Goal: Task Accomplishment & Management: Manage account settings

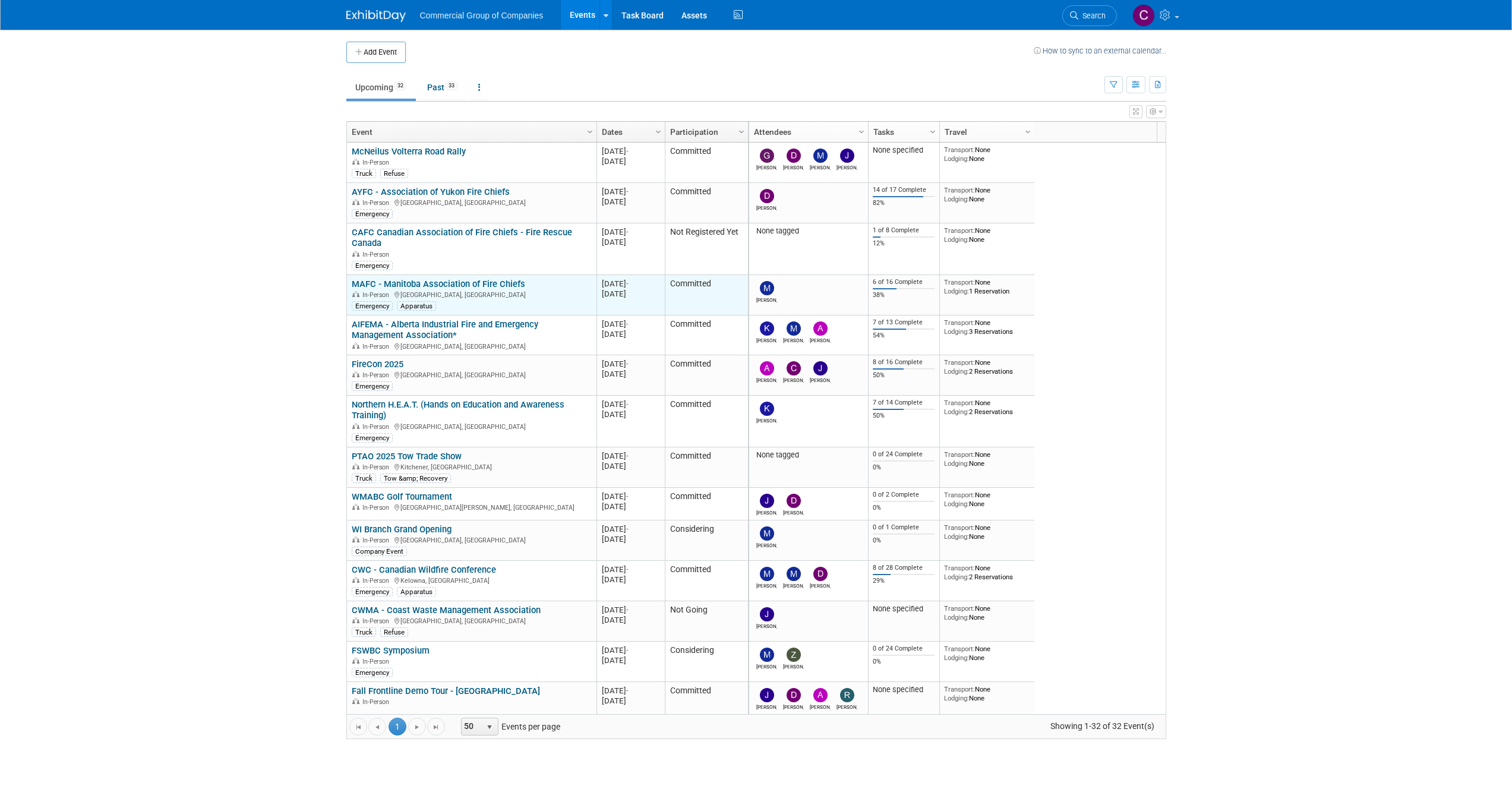
click at [445, 283] on link "MAFC - Manitoba Association of Fire Chiefs" at bounding box center [438, 283] width 173 height 11
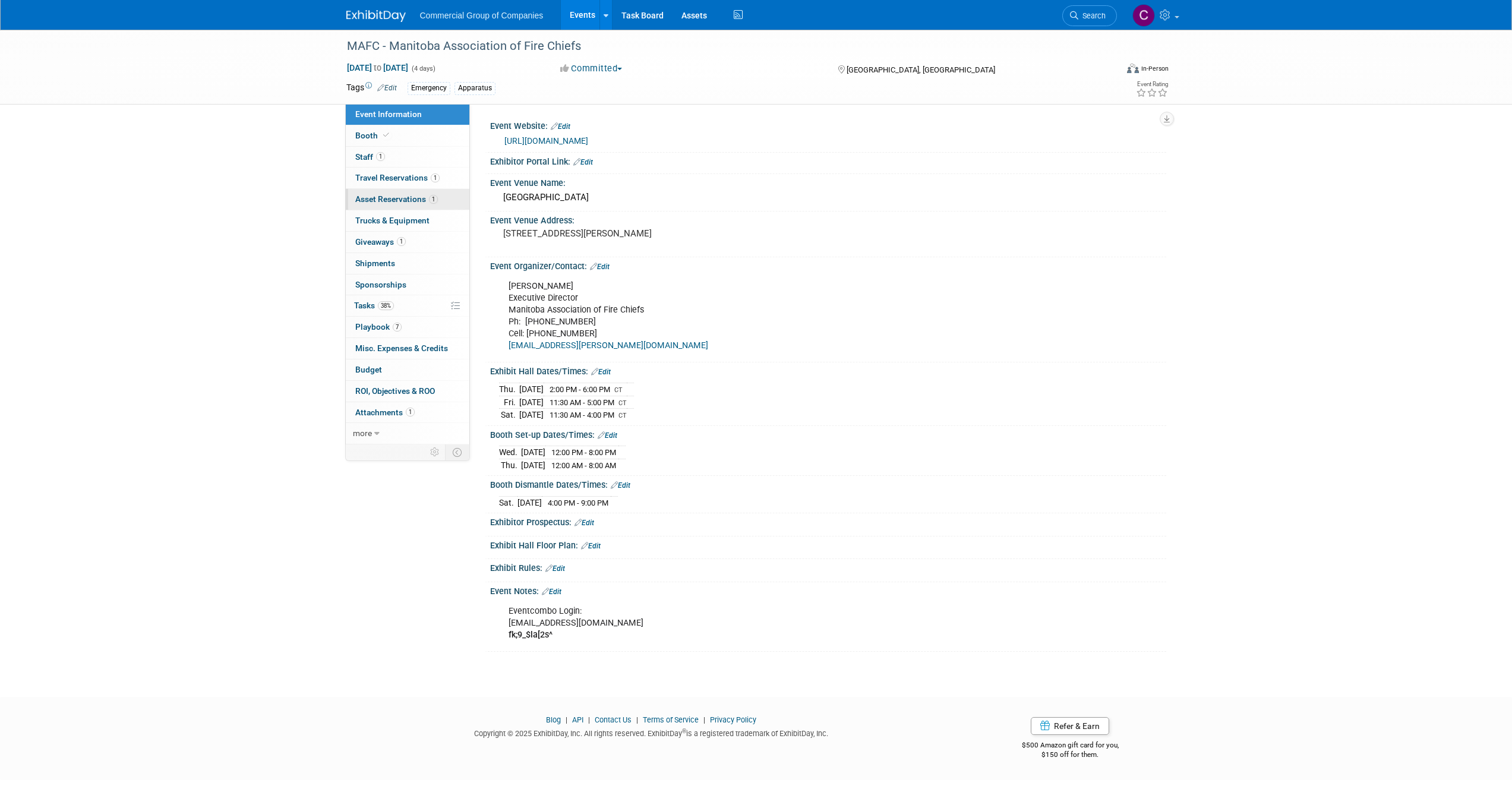
click at [411, 196] on span "Asset Reservations 1" at bounding box center [397, 199] width 83 height 9
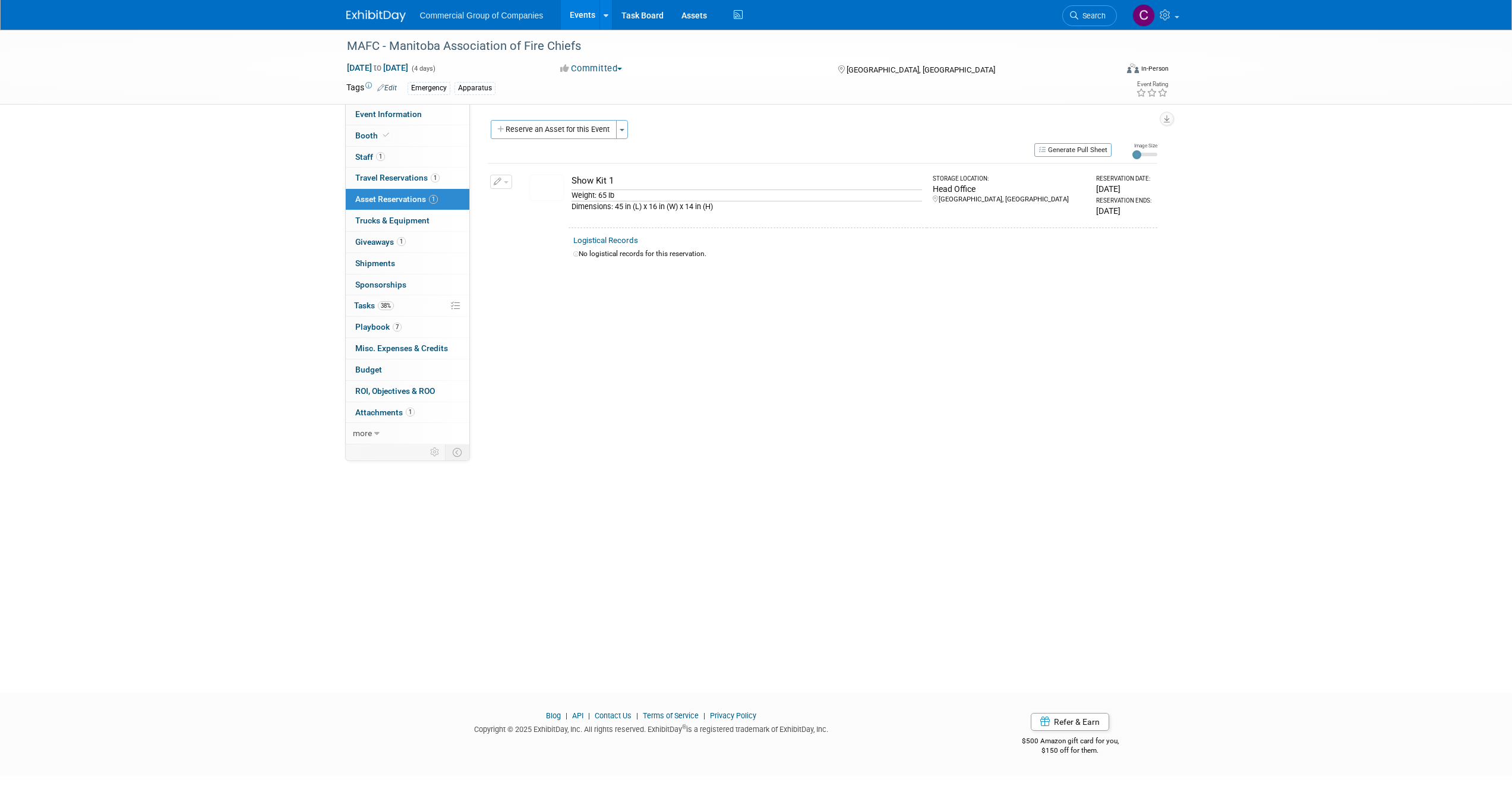
click at [415, 189] on link "1 Asset Reservations 1" at bounding box center [408, 199] width 124 height 21
click at [419, 185] on link "1 Travel Reservations 1" at bounding box center [408, 178] width 124 height 21
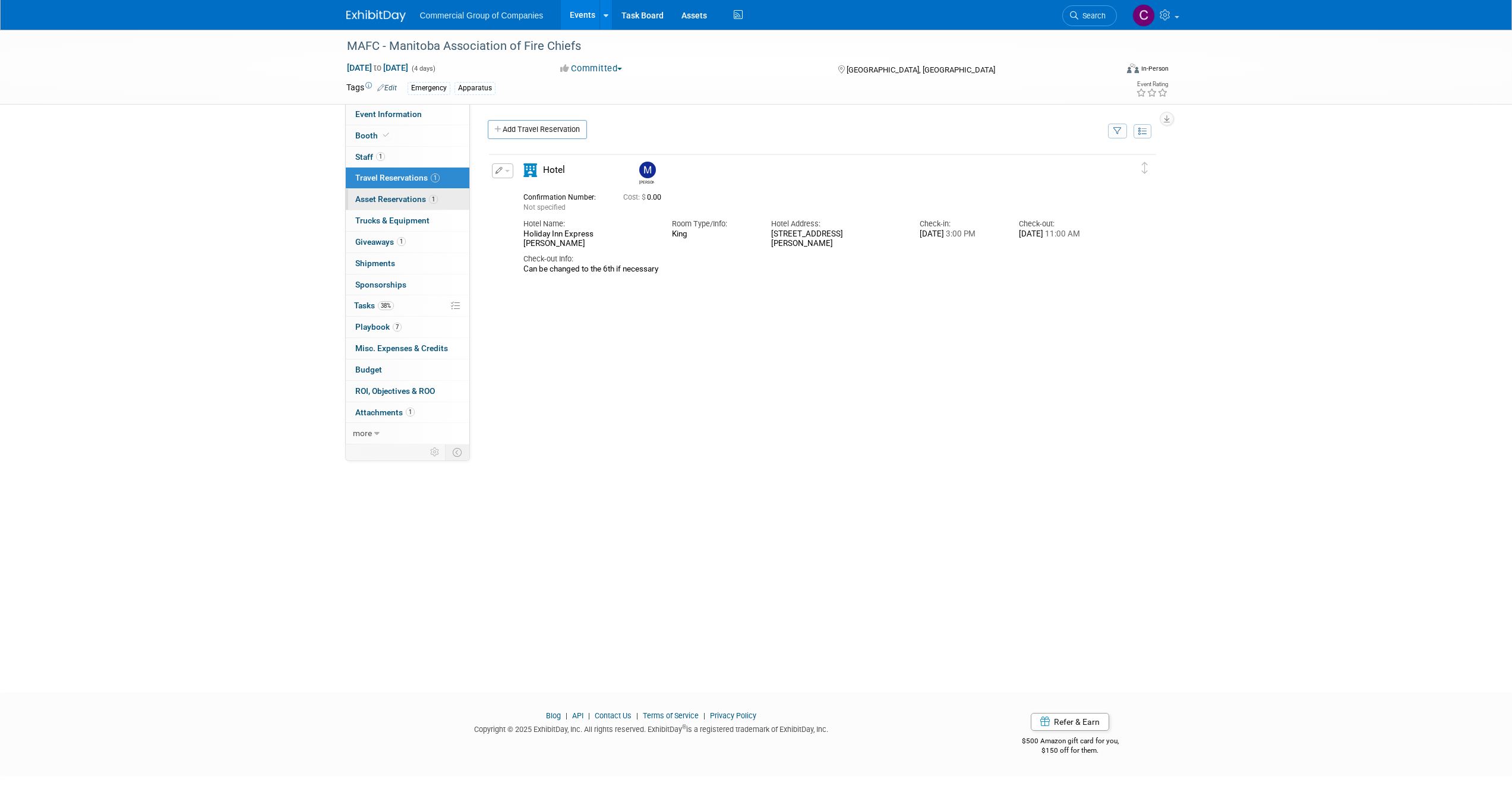
click at [432, 199] on span "1" at bounding box center [434, 199] width 9 height 9
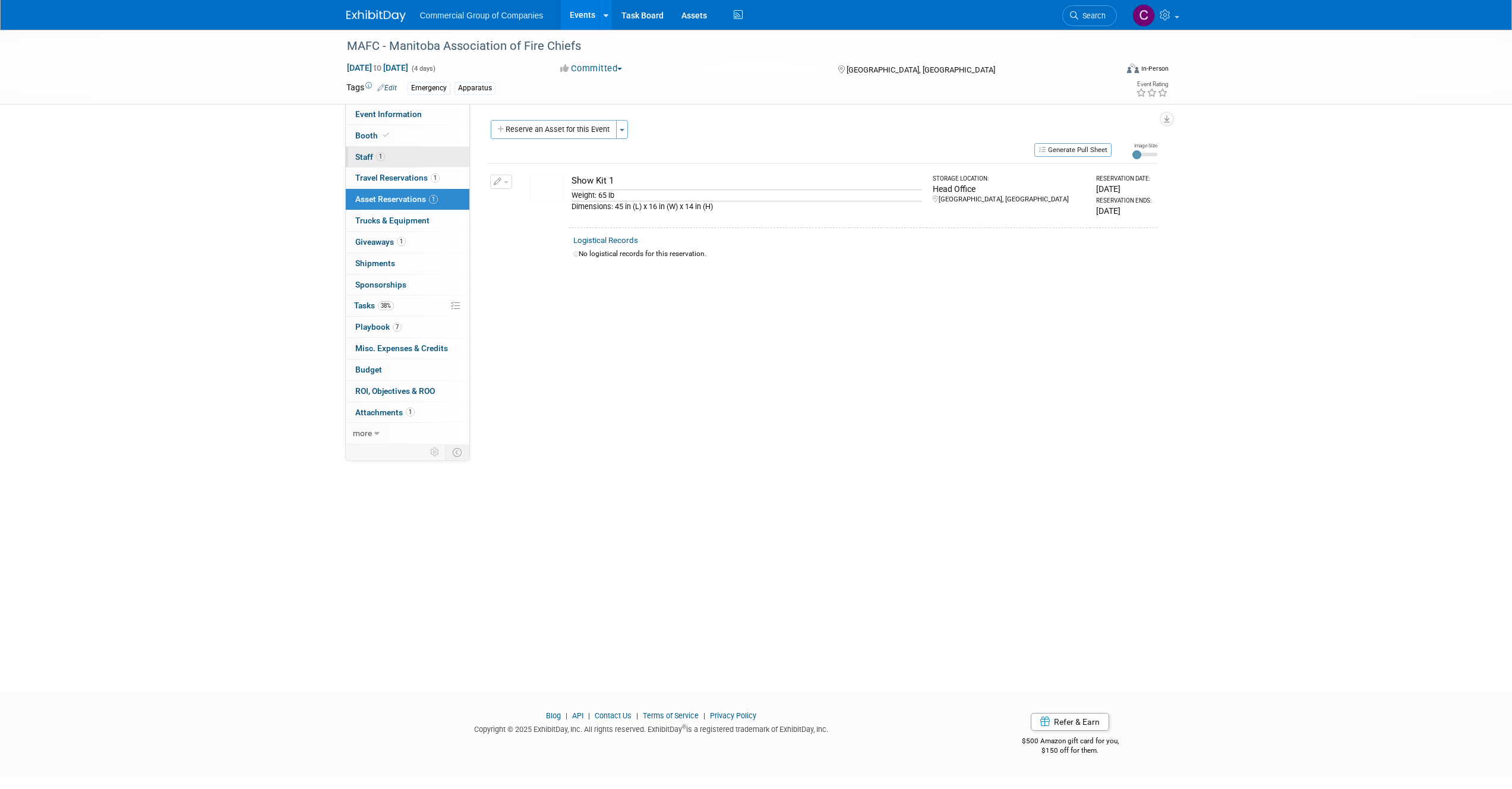
click at [449, 162] on link "1 Staff 1" at bounding box center [408, 157] width 124 height 21
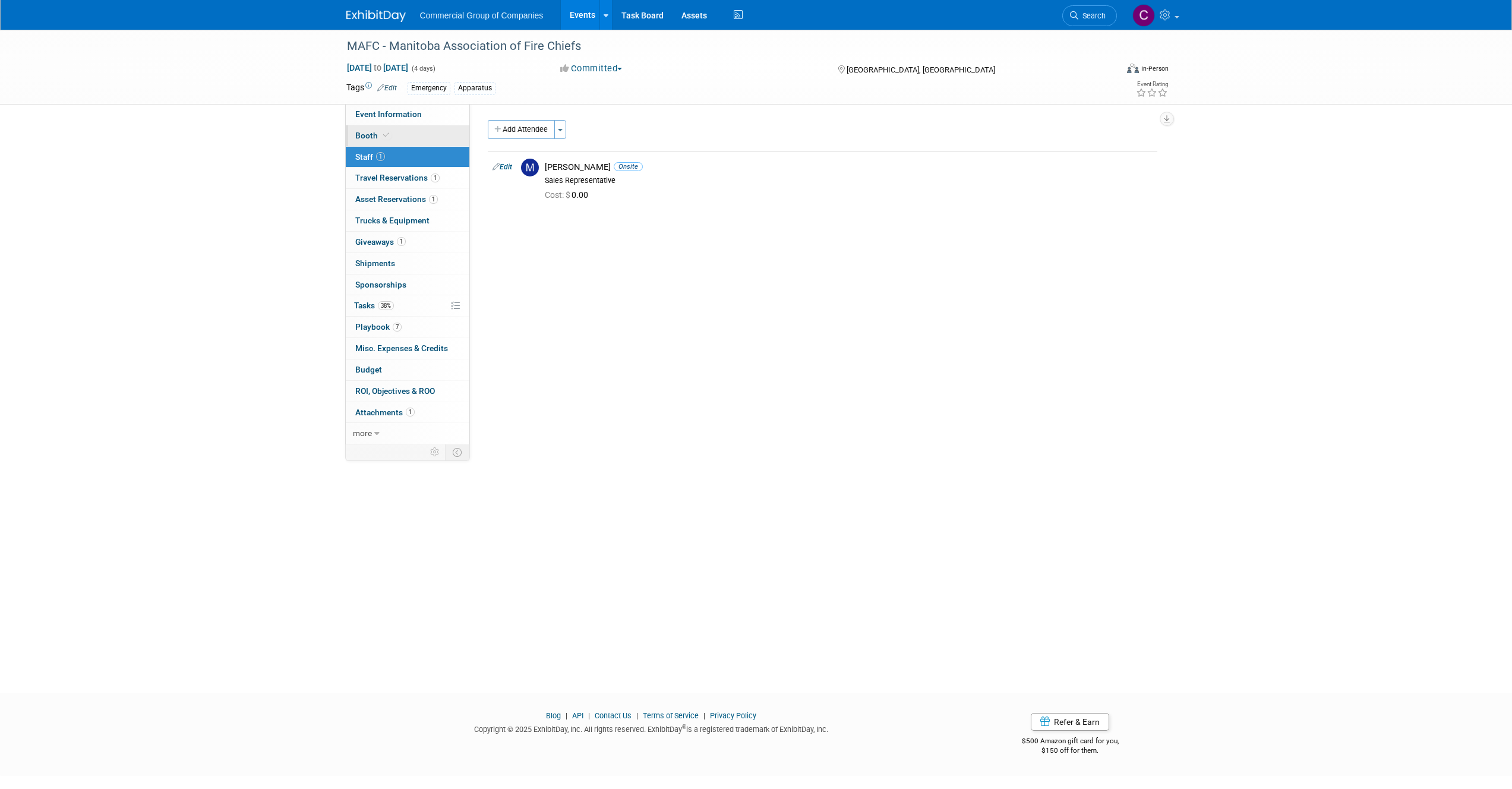
click at [459, 141] on link "Booth" at bounding box center [408, 135] width 124 height 21
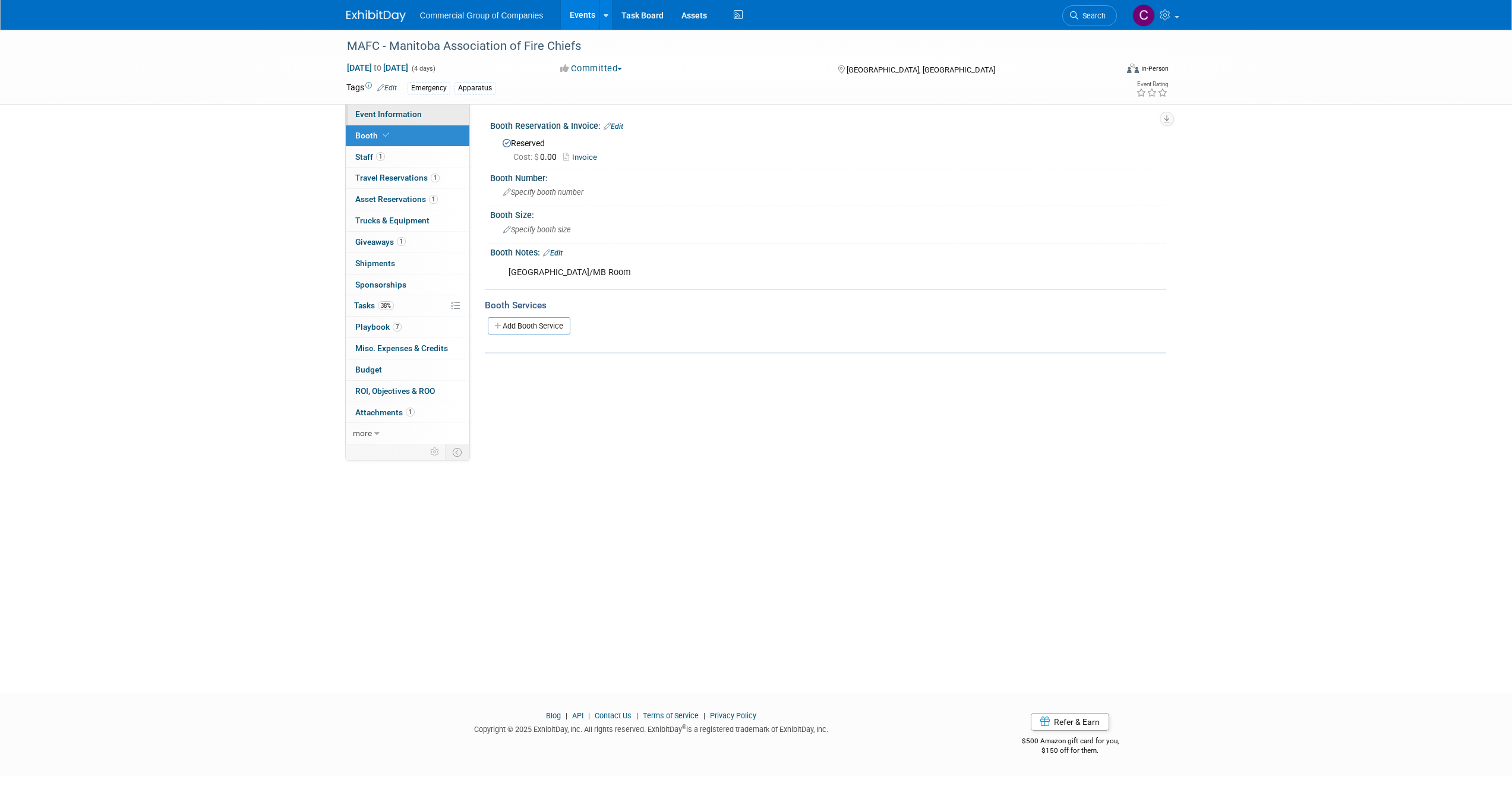
click at [465, 121] on link "Event Information" at bounding box center [408, 114] width 124 height 21
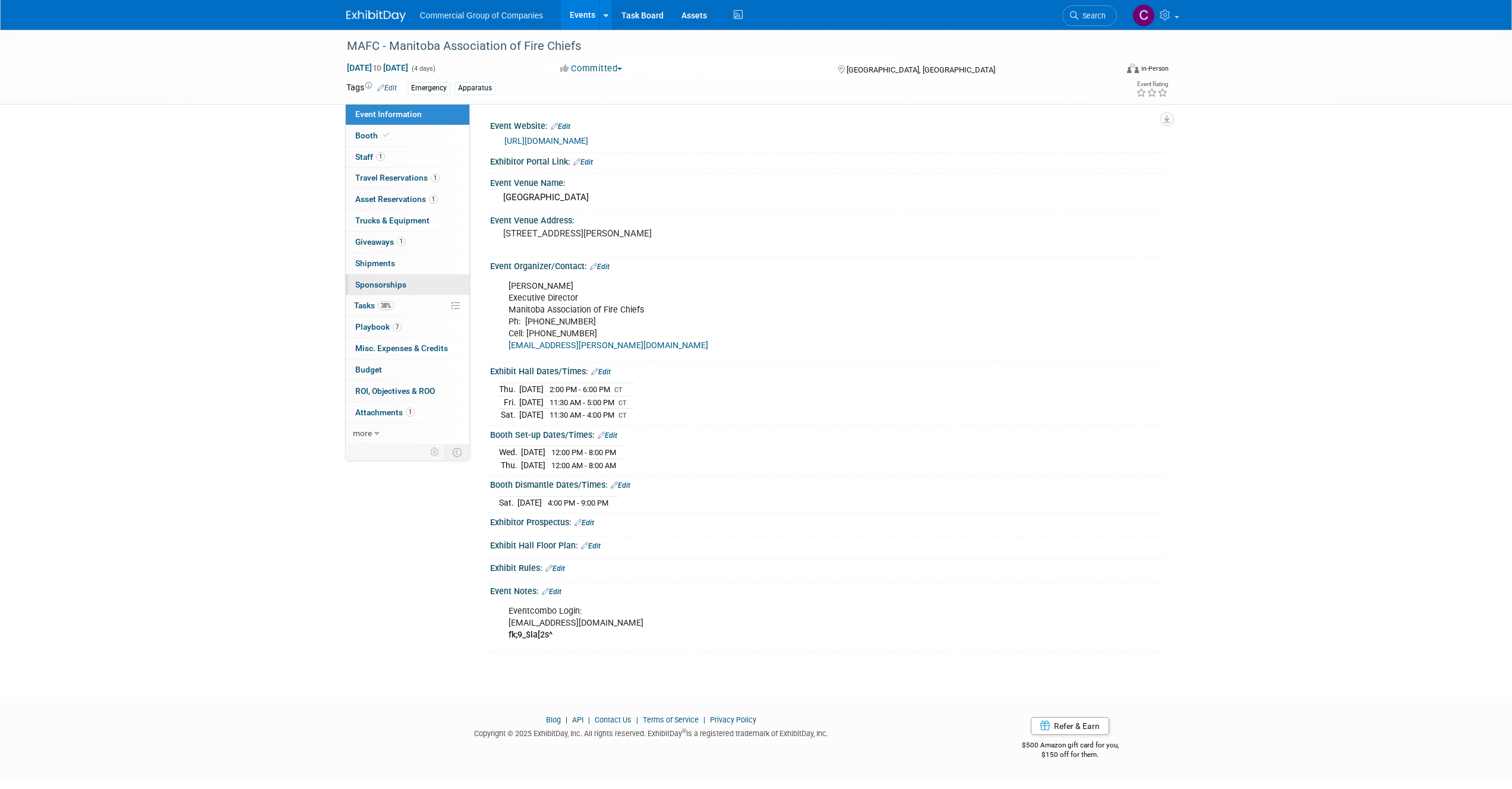
click at [427, 291] on link "0 Sponsorships 0" at bounding box center [408, 285] width 124 height 21
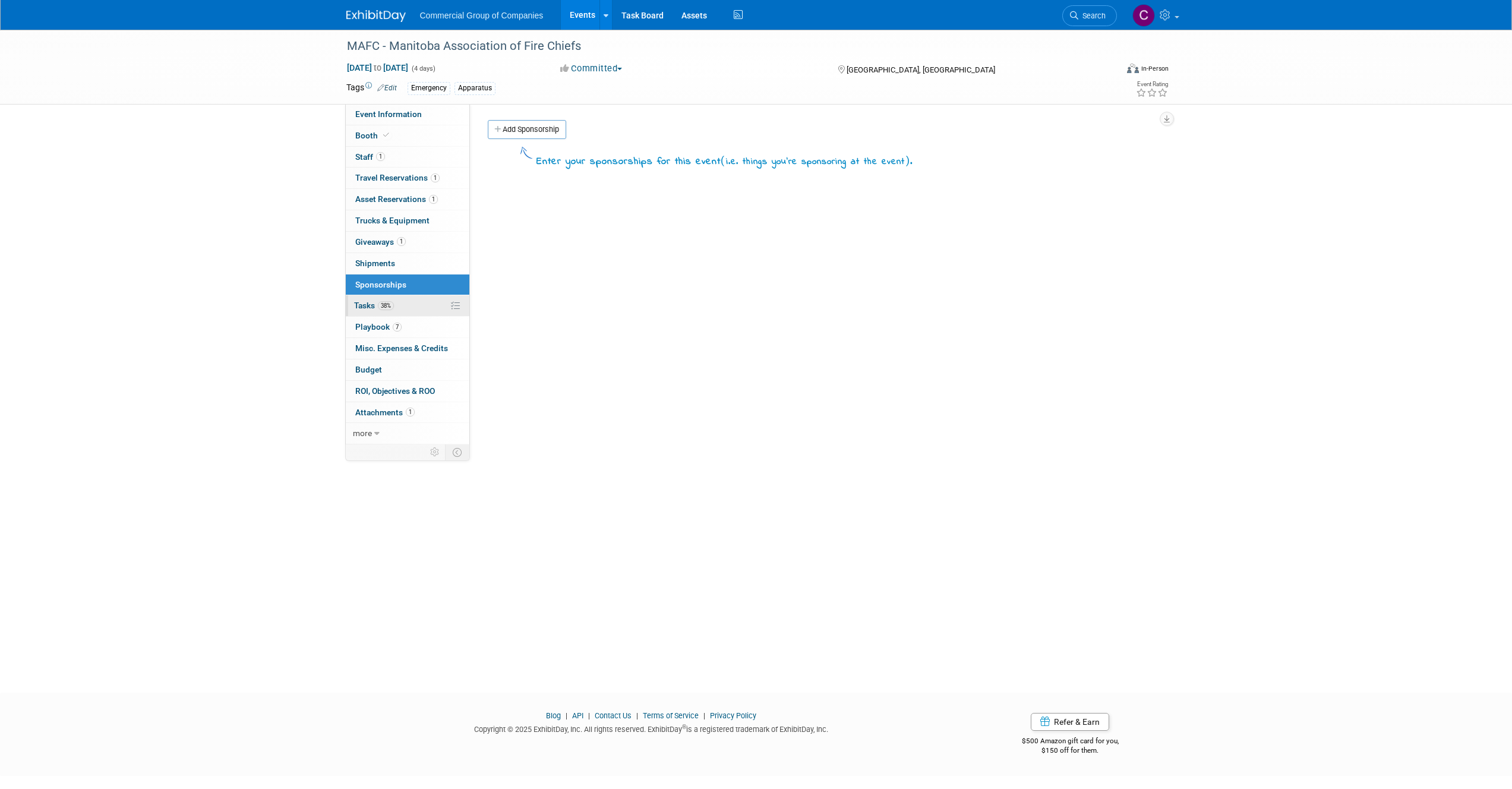
click at [419, 315] on link "38% Tasks 38%" at bounding box center [408, 305] width 124 height 21
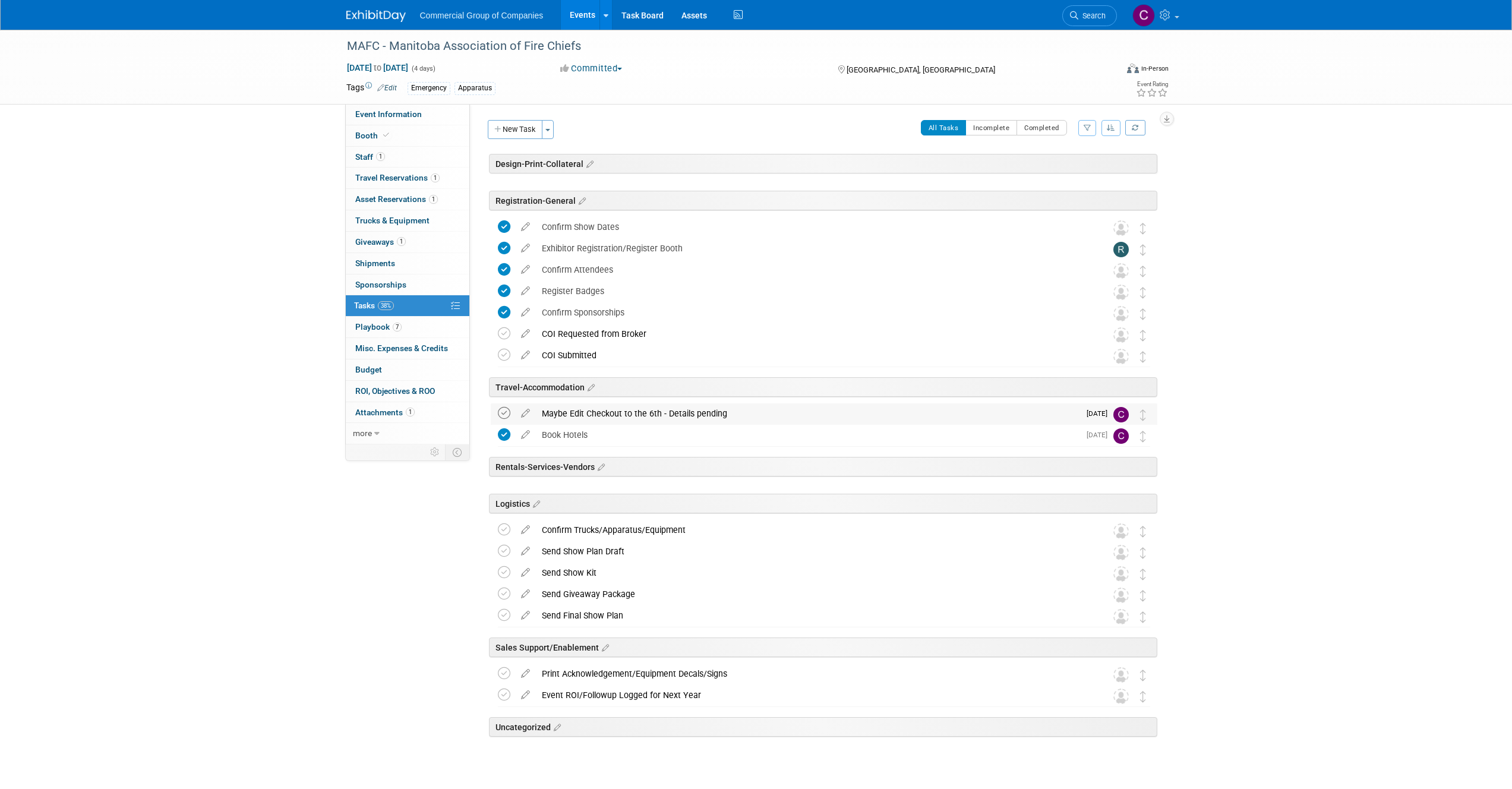
click at [501, 409] on icon at bounding box center [504, 413] width 13 height 13
click at [407, 186] on link "1 Travel Reservations 1" at bounding box center [408, 178] width 124 height 21
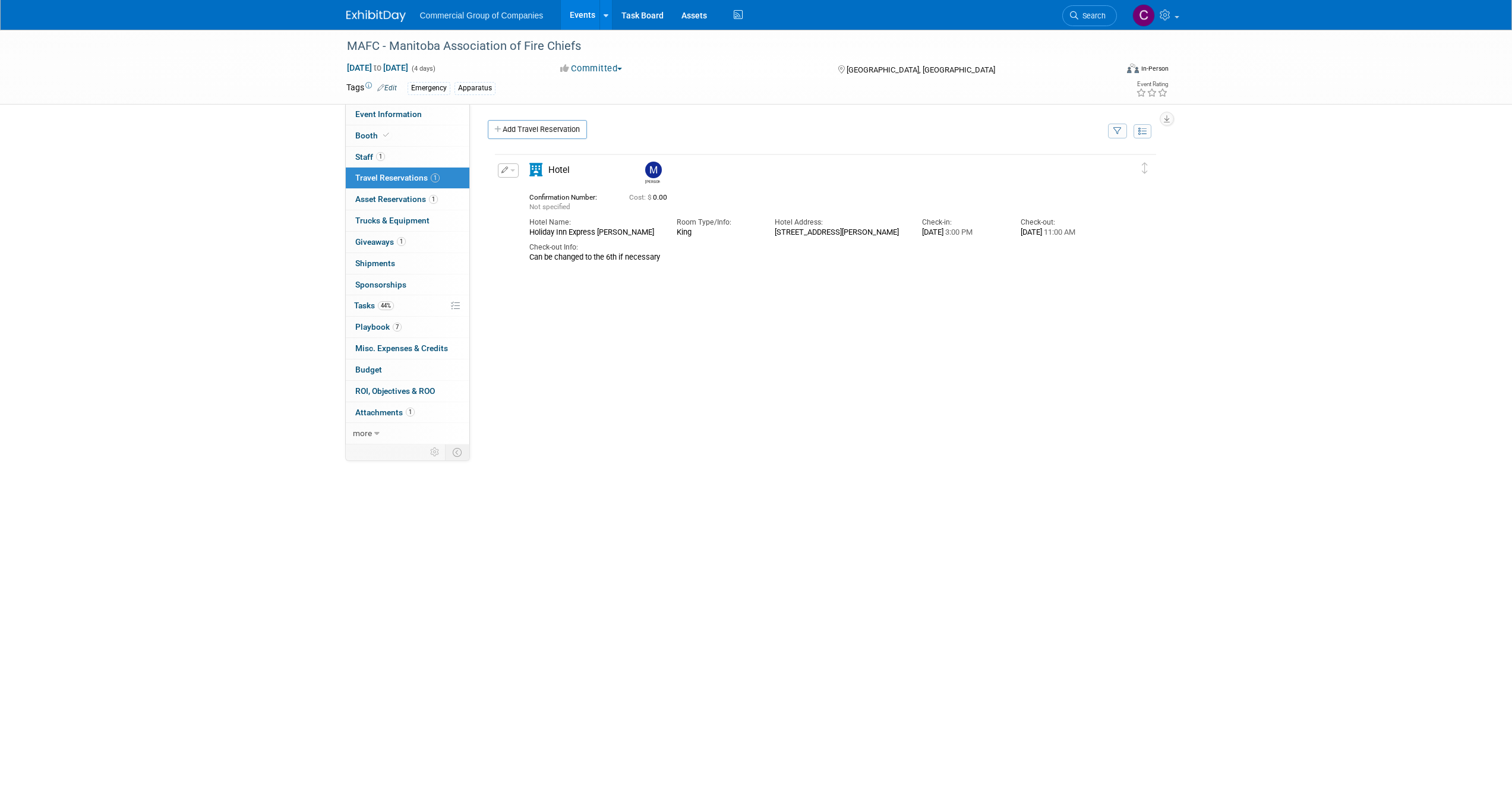
click at [500, 173] on button "button" at bounding box center [508, 170] width 21 height 14
click at [520, 190] on button "Edit Reservation" at bounding box center [549, 191] width 100 height 18
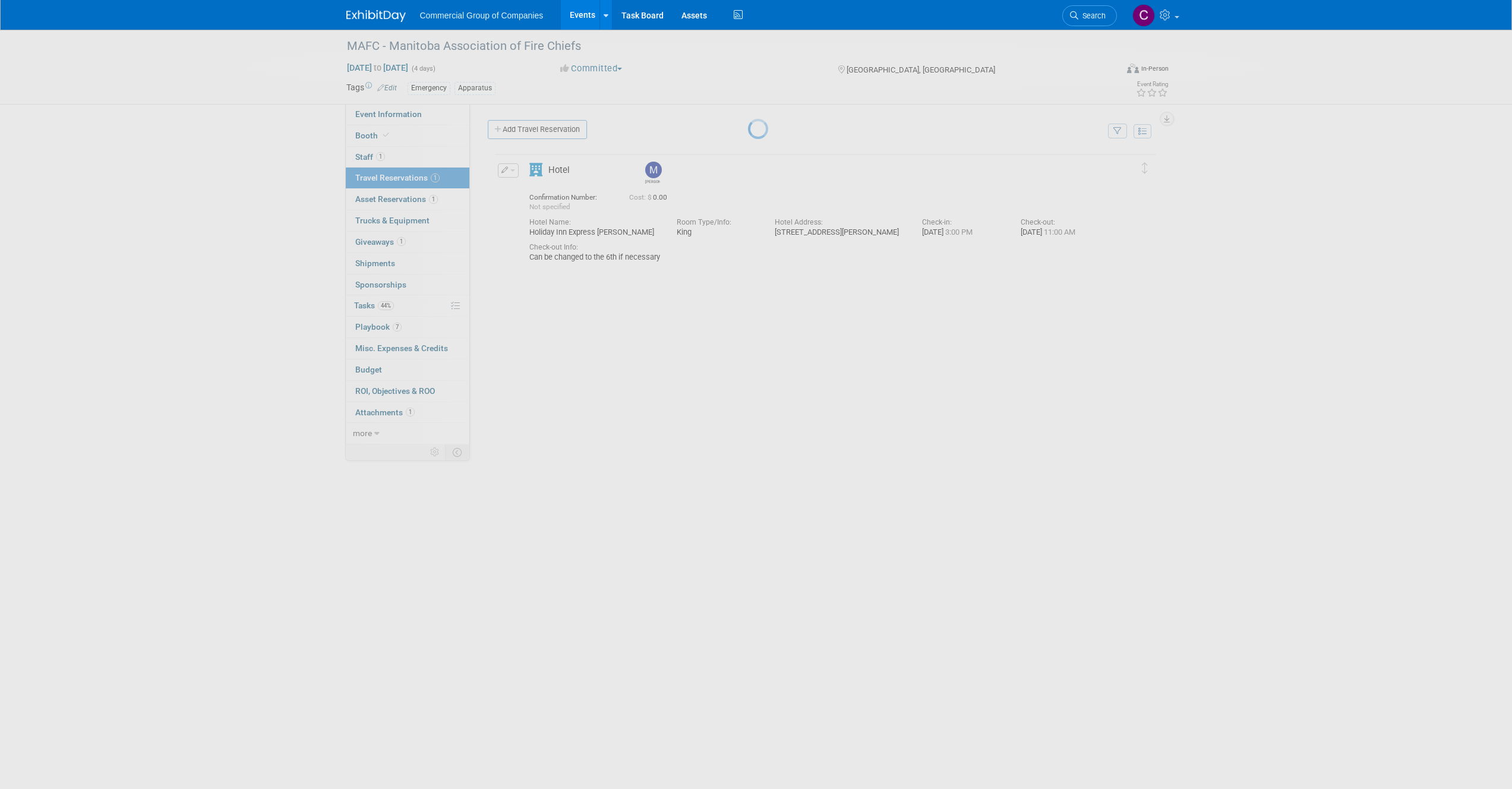
select select "8"
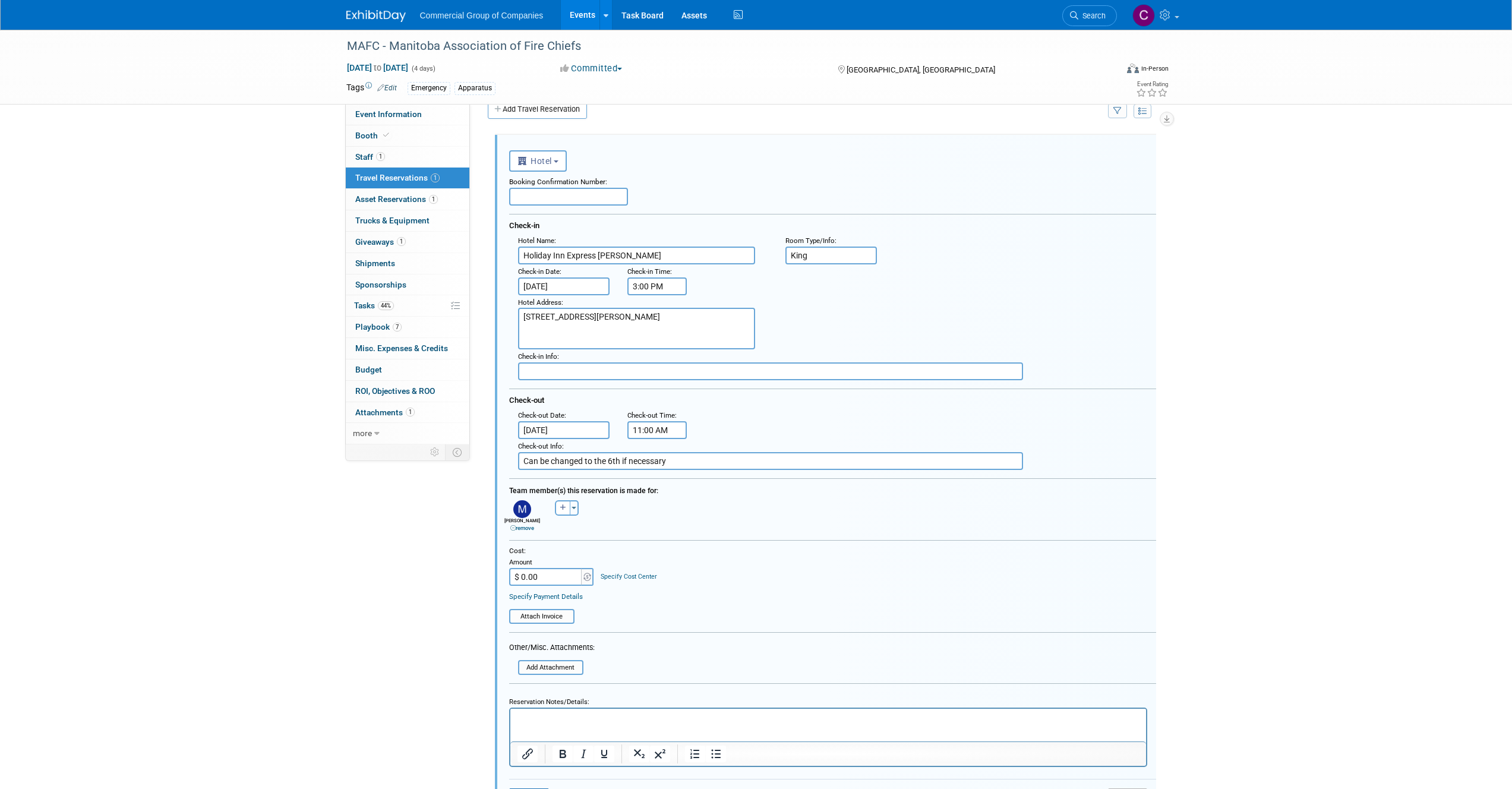
click at [571, 194] on input "text" at bounding box center [569, 196] width 119 height 18
paste input "85762494"
type input "85762494"
click at [691, 198] on div "Booking Confirmation Number: 85762494" at bounding box center [833, 188] width 647 height 34
click at [575, 432] on input "Sep 7, 2025" at bounding box center [564, 430] width 91 height 18
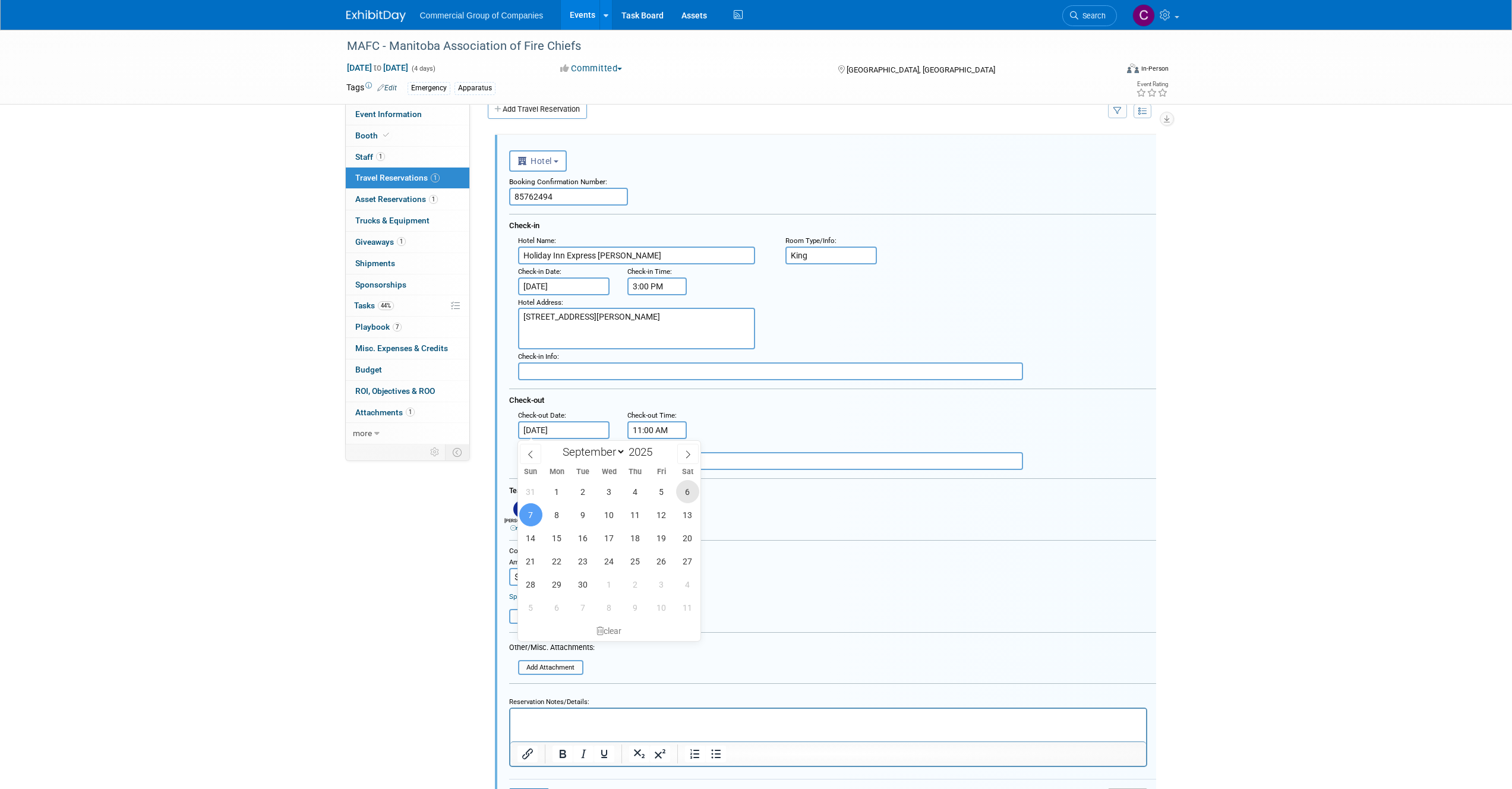
click at [688, 489] on span "6" at bounding box center [688, 491] width 23 height 23
type input "[DATE]"
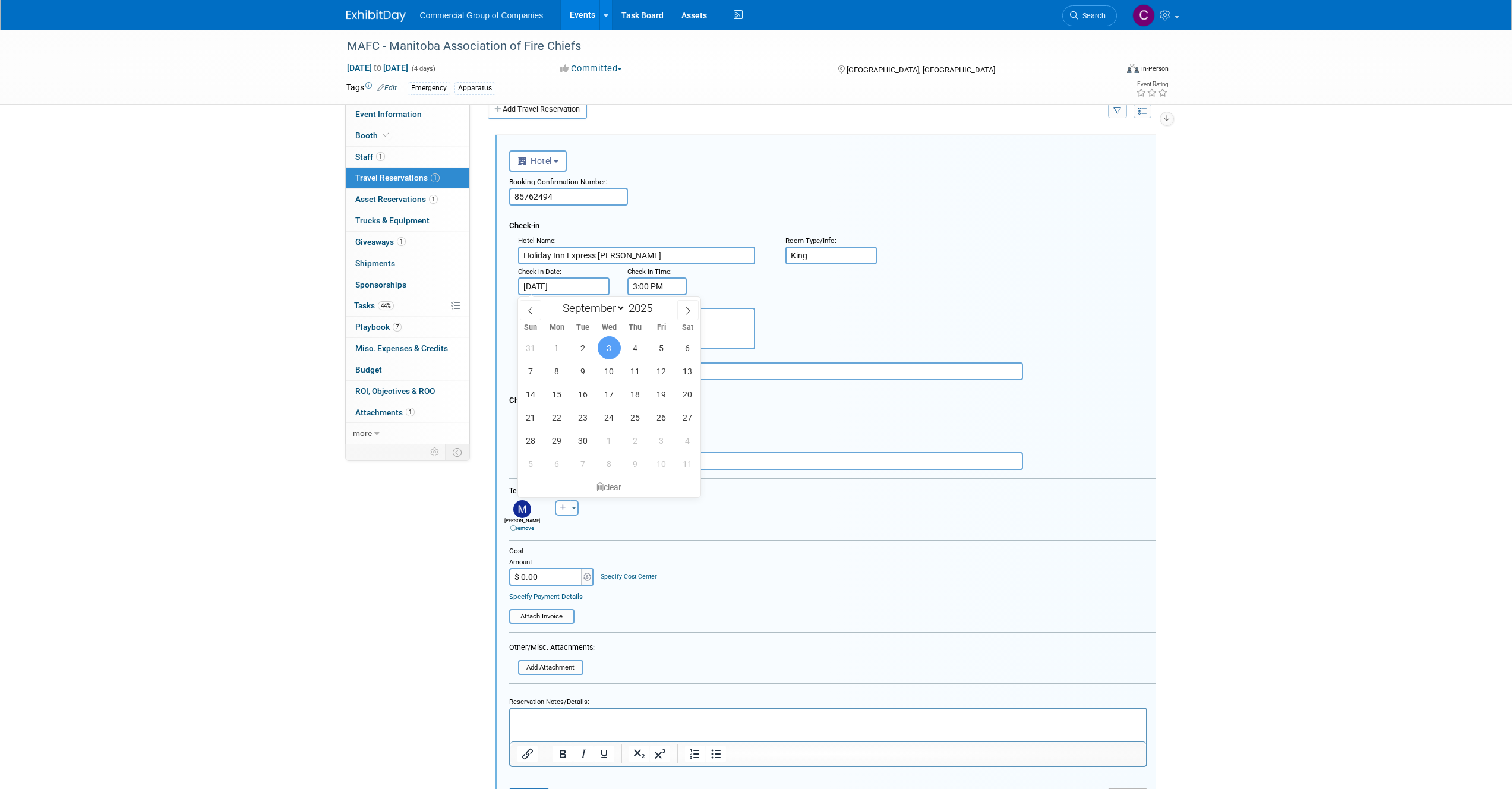
click at [557, 281] on input "[DATE]" at bounding box center [564, 286] width 91 height 18
click at [577, 347] on span "2" at bounding box center [583, 347] width 23 height 23
type input "Sep 2, 2025"
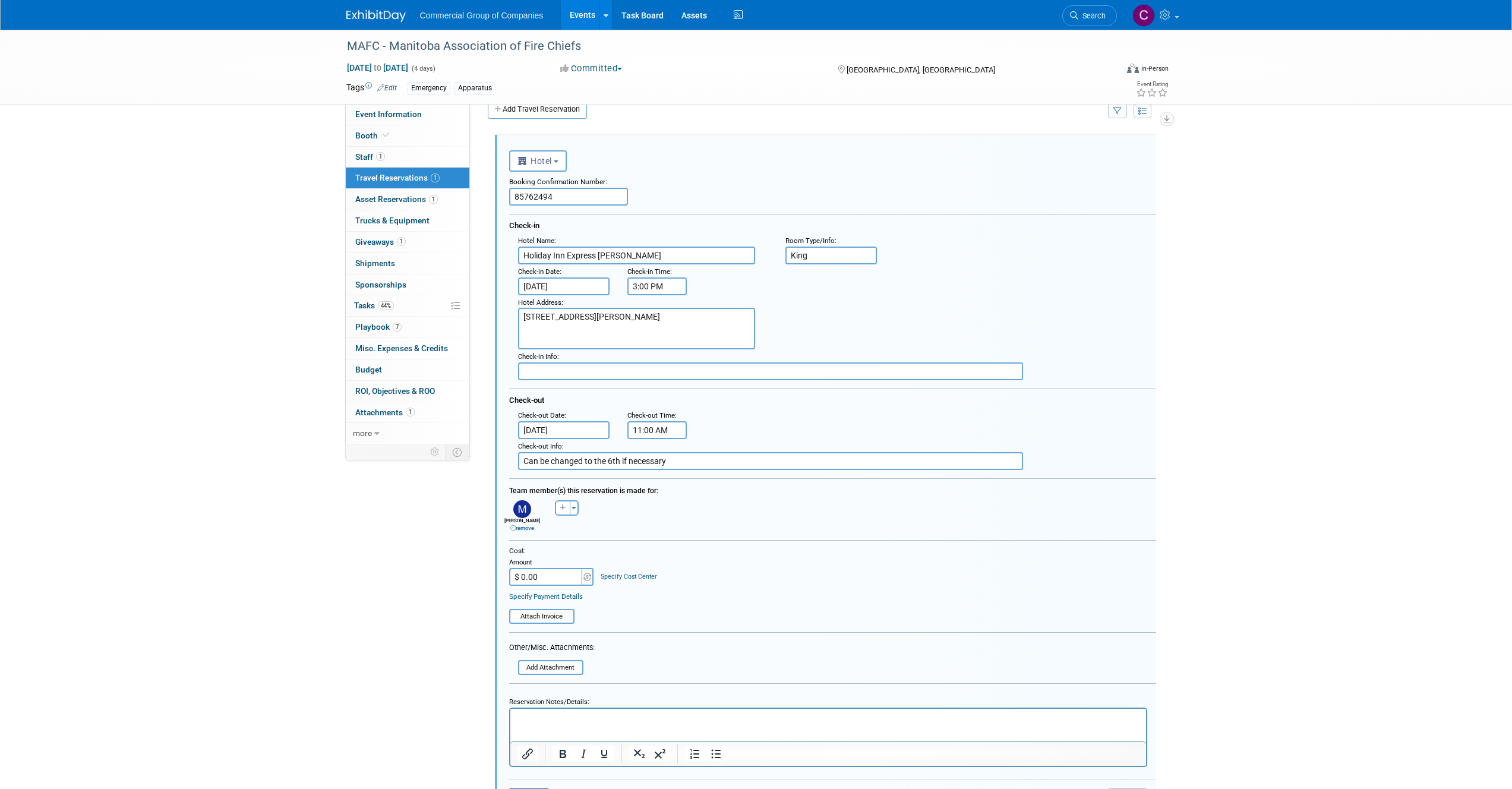
click at [792, 316] on div "Hotel Address : 1148 18th St, Brandon, MB R7A 5C2" at bounding box center [837, 322] width 656 height 54
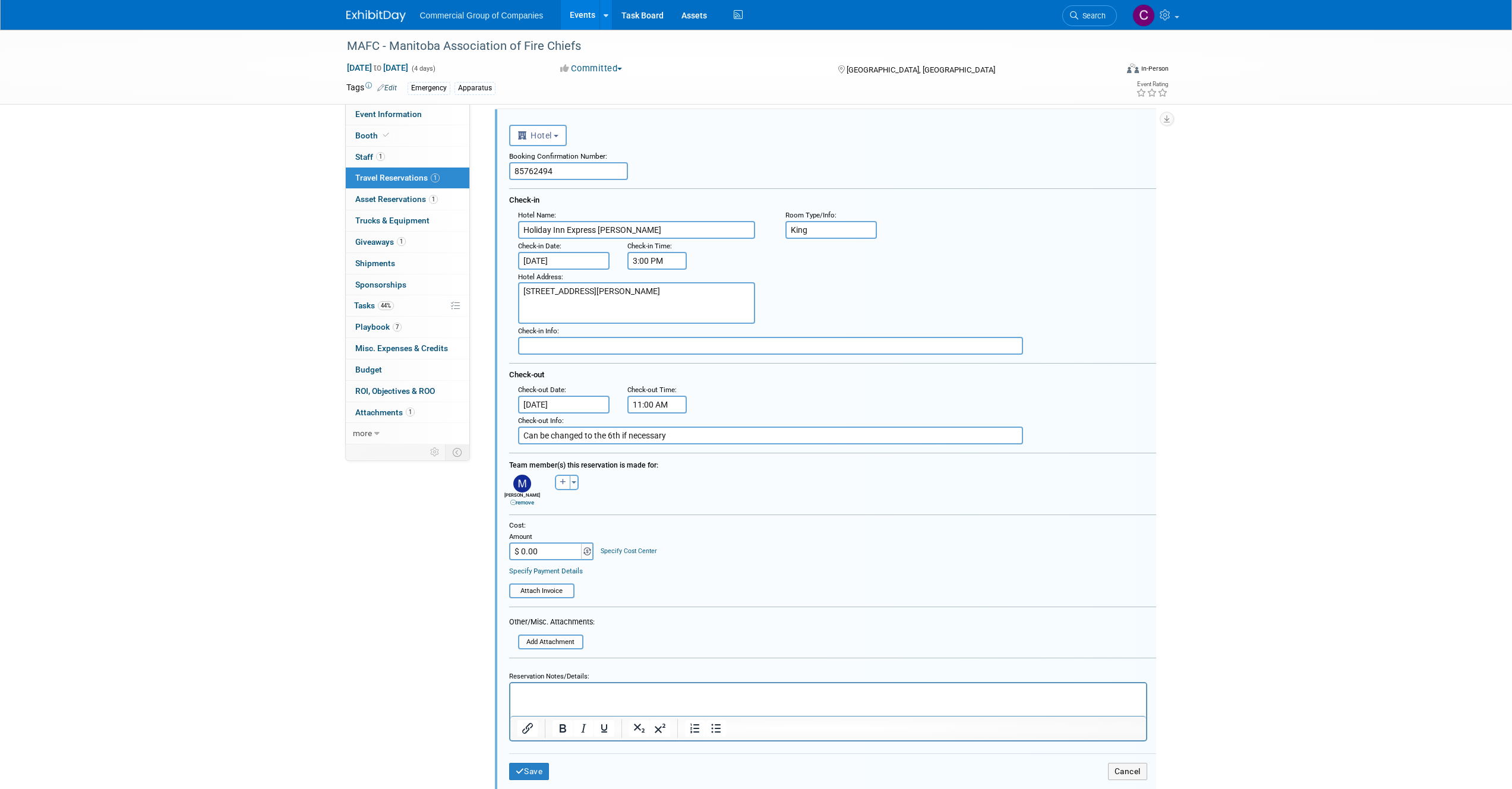
scroll to position [83, 0]
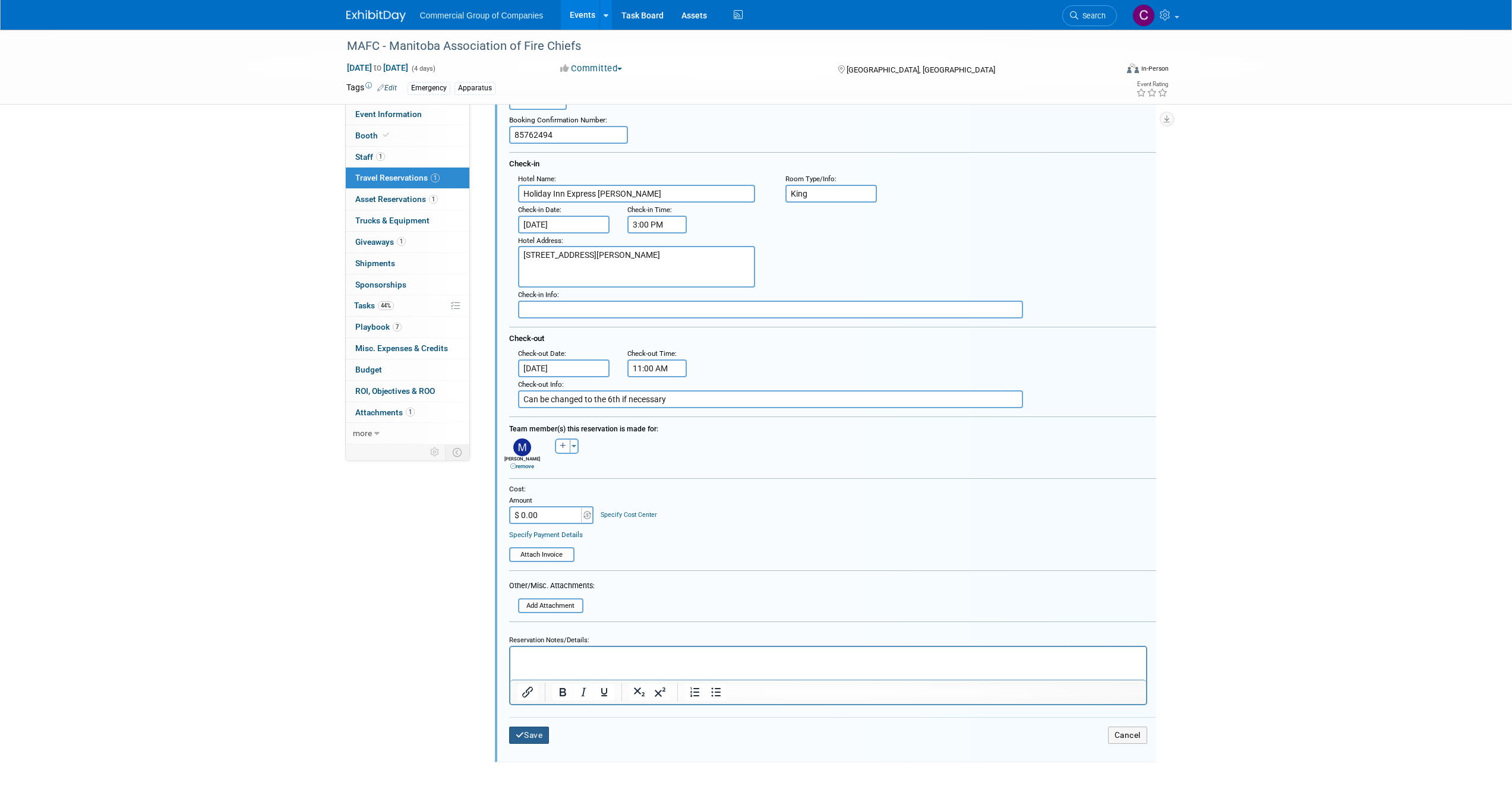
click at [524, 741] on button "Save" at bounding box center [529, 735] width 41 height 18
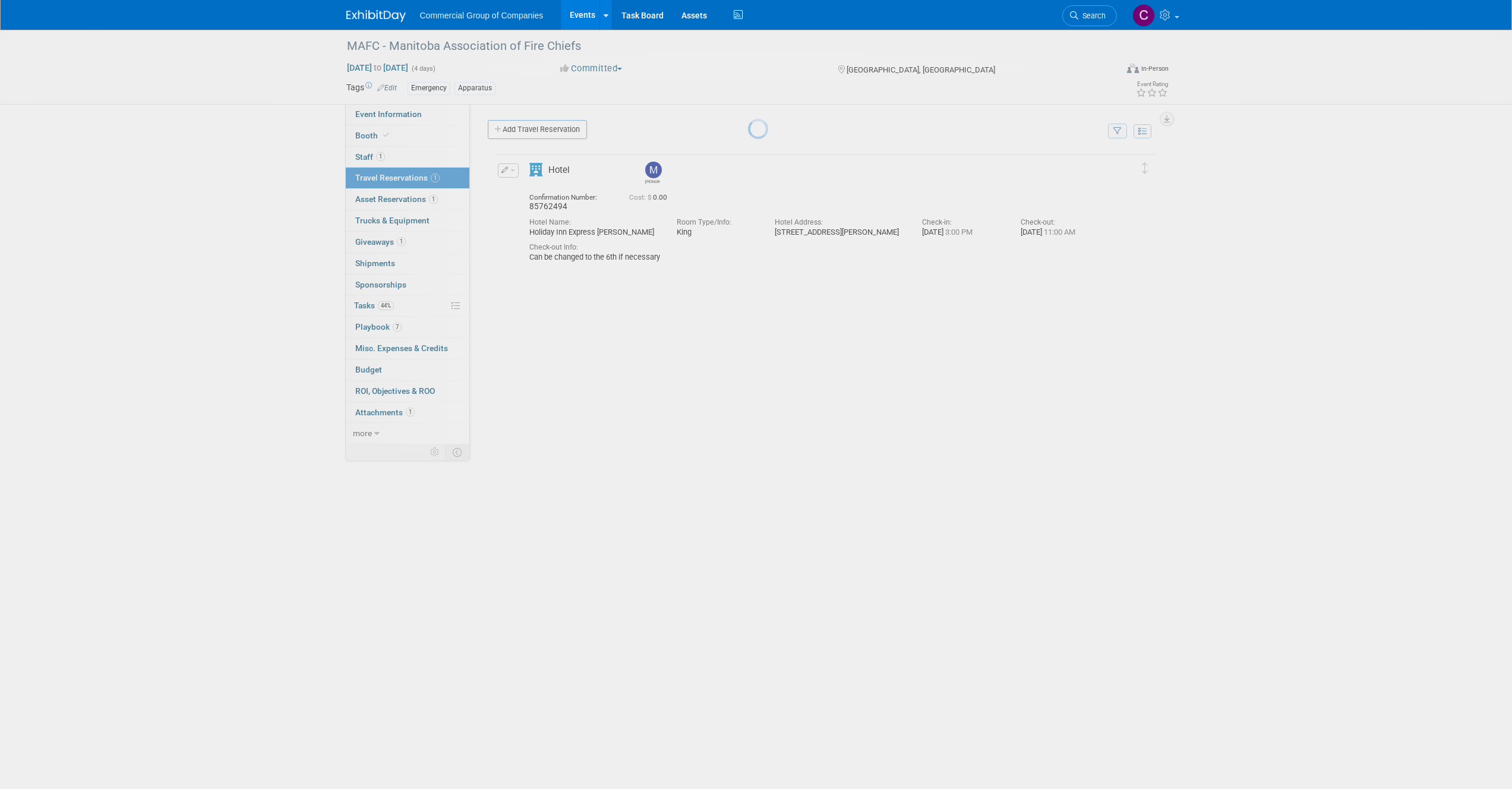
scroll to position [0, 0]
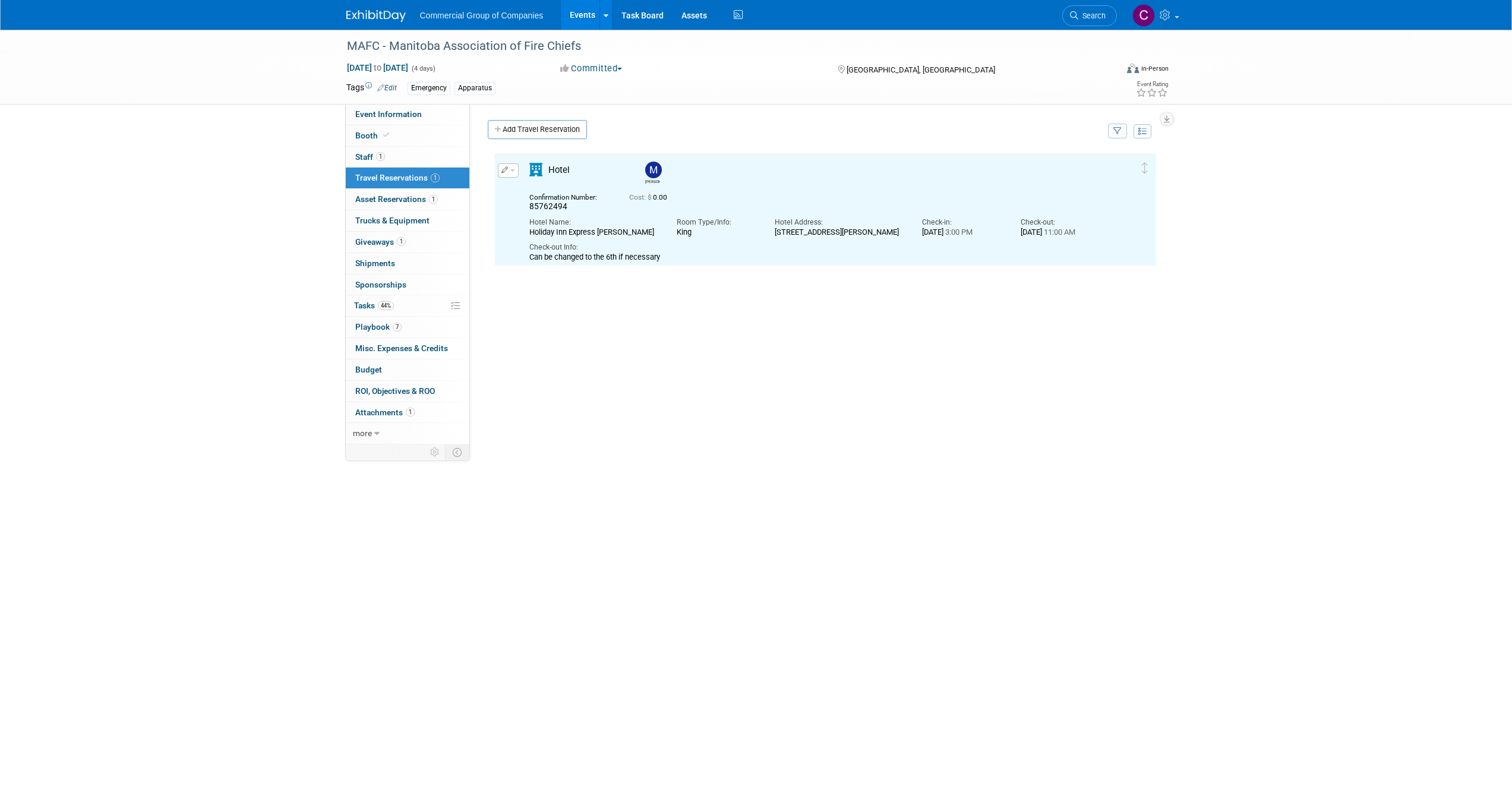
click at [507, 173] on button "button" at bounding box center [508, 170] width 21 height 14
click at [519, 184] on button "Edit Reservation" at bounding box center [549, 191] width 100 height 18
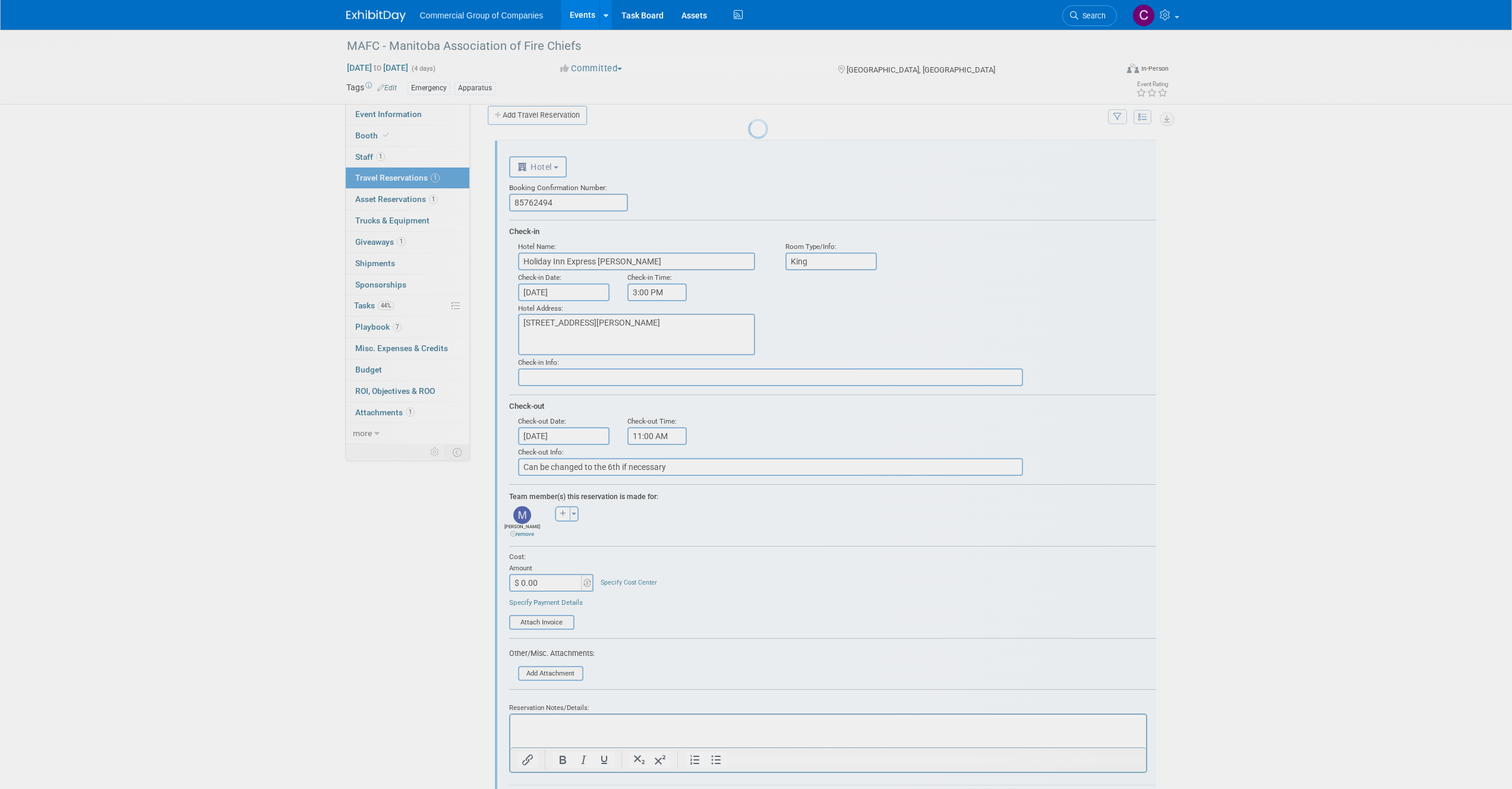
scroll to position [20, 0]
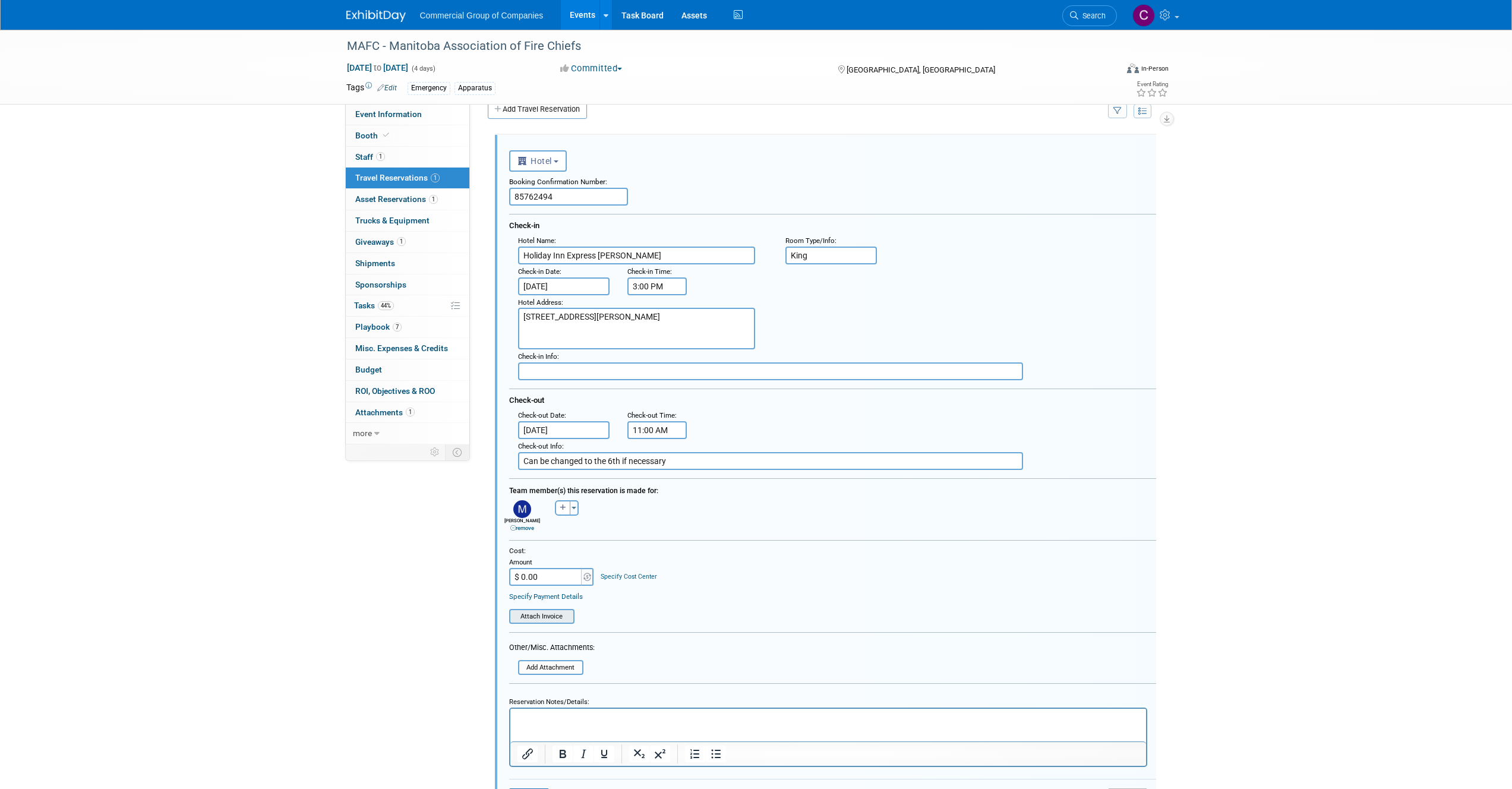
click at [547, 619] on input "file" at bounding box center [513, 616] width 121 height 13
click at [562, 620] on input "file" at bounding box center [513, 616] width 121 height 13
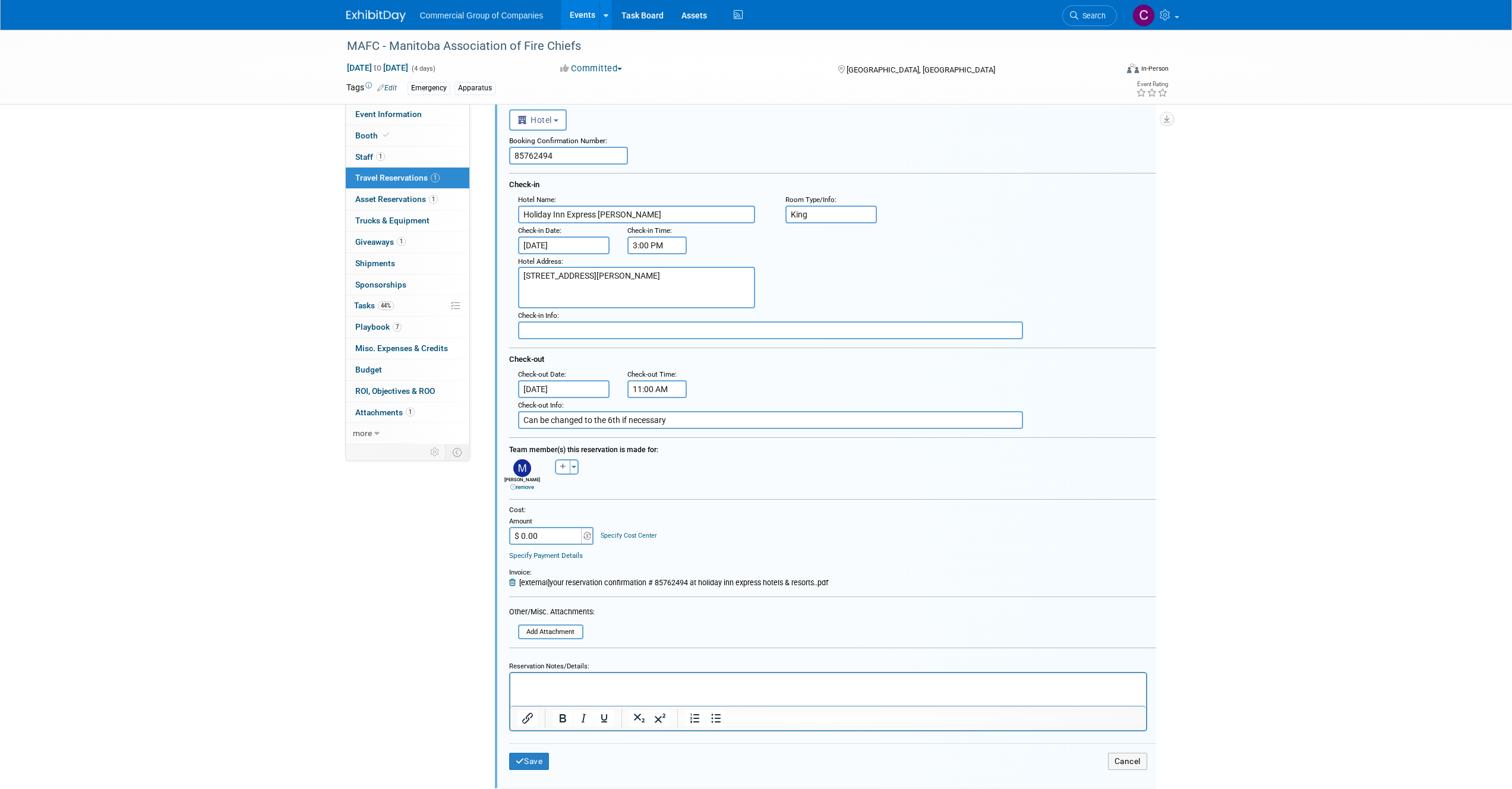
scroll to position [88, 0]
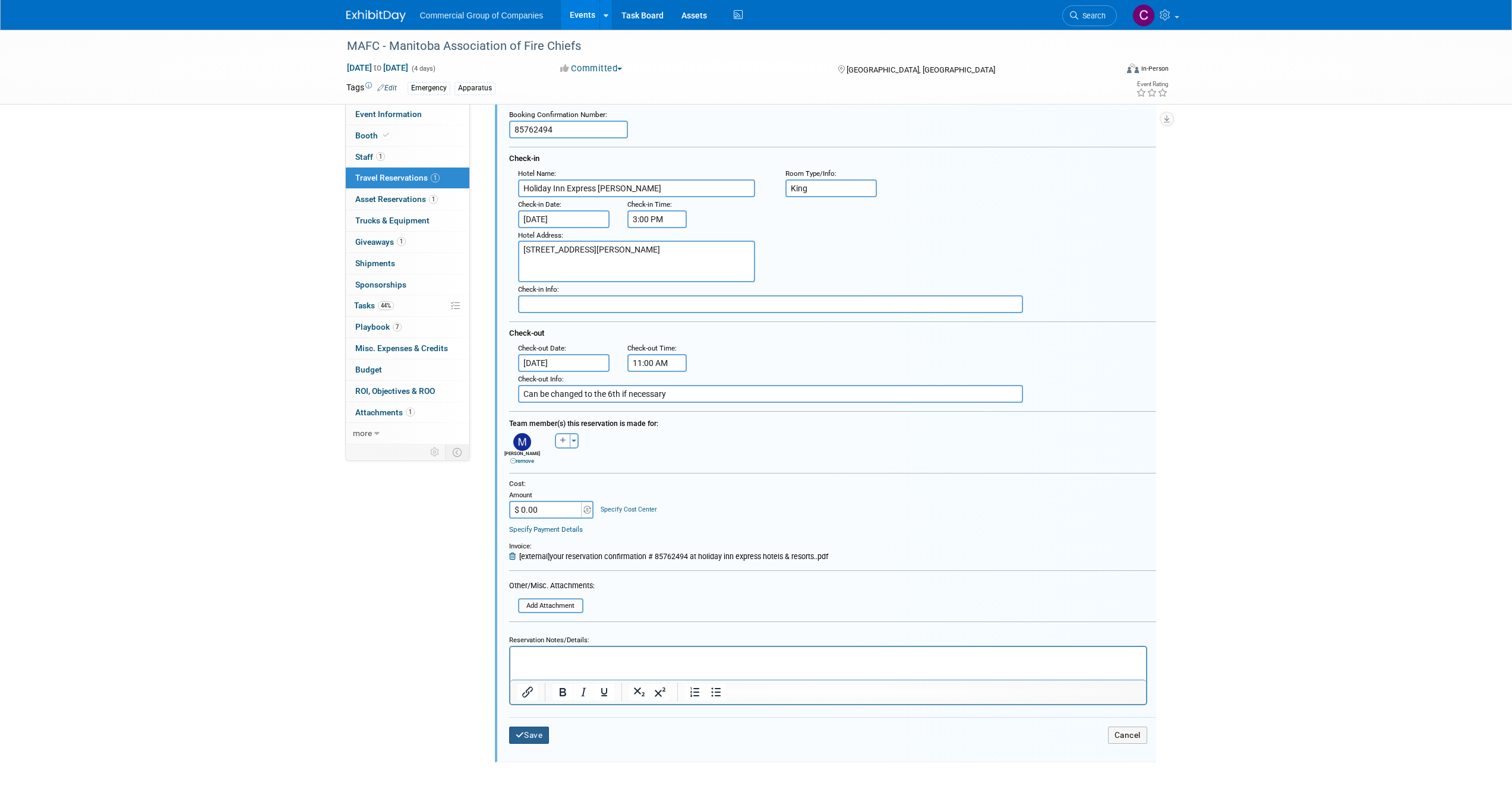
click at [522, 731] on icon "submit" at bounding box center [520, 735] width 9 height 8
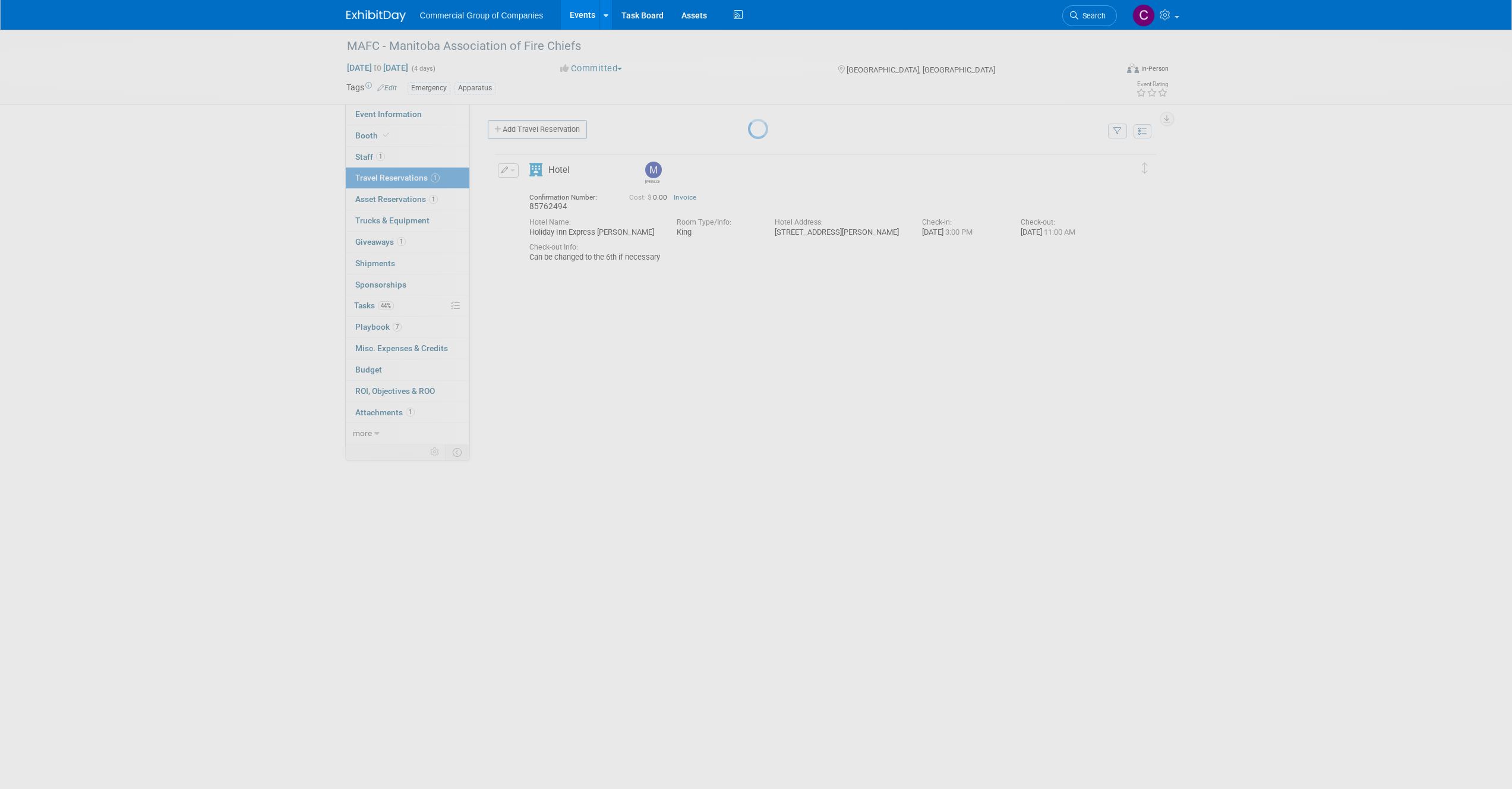
scroll to position [0, 0]
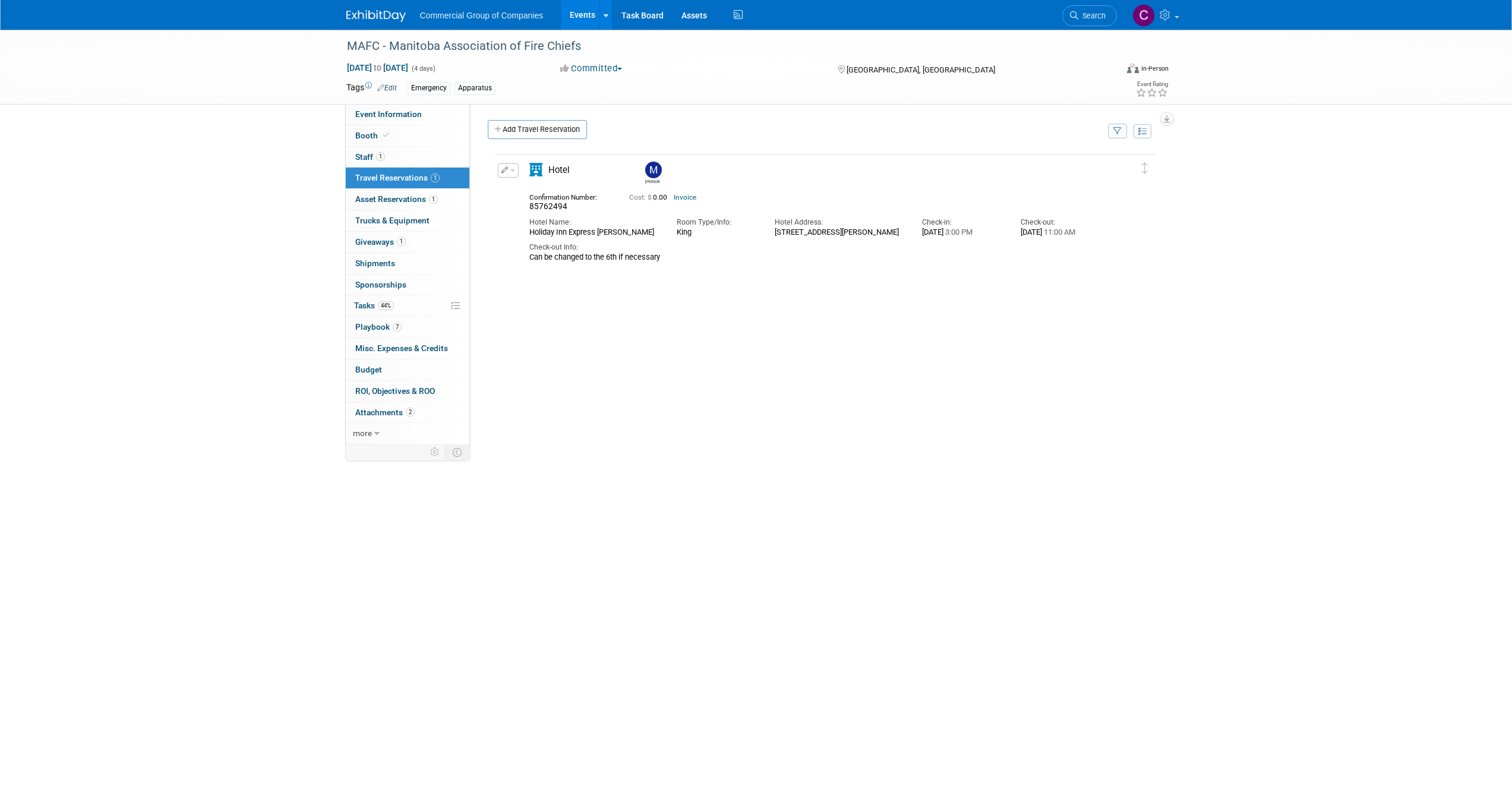
click at [507, 175] on button "button" at bounding box center [508, 170] width 21 height 14
click at [517, 186] on button "Edit Reservation" at bounding box center [549, 191] width 100 height 18
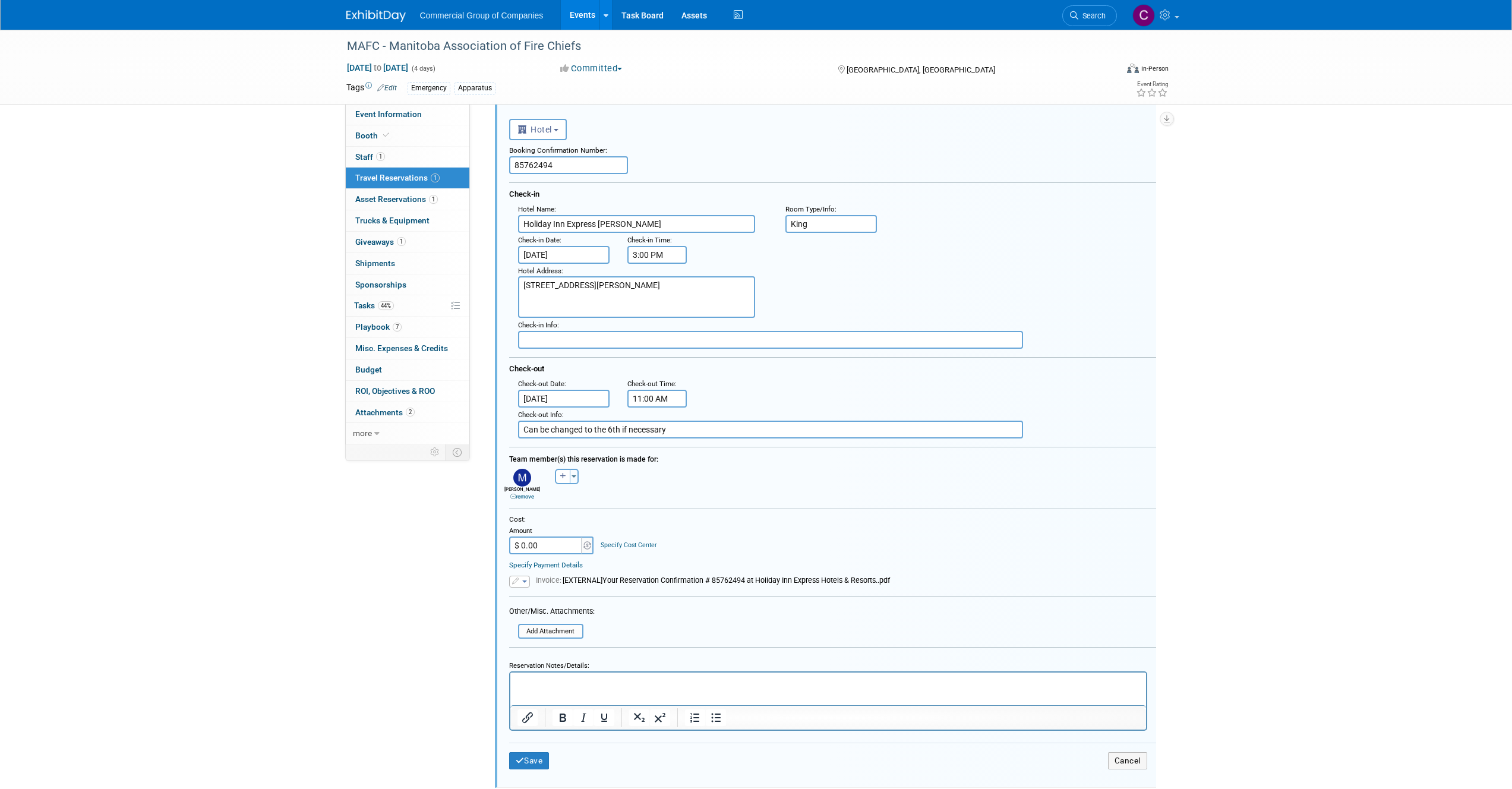
scroll to position [78, 0]
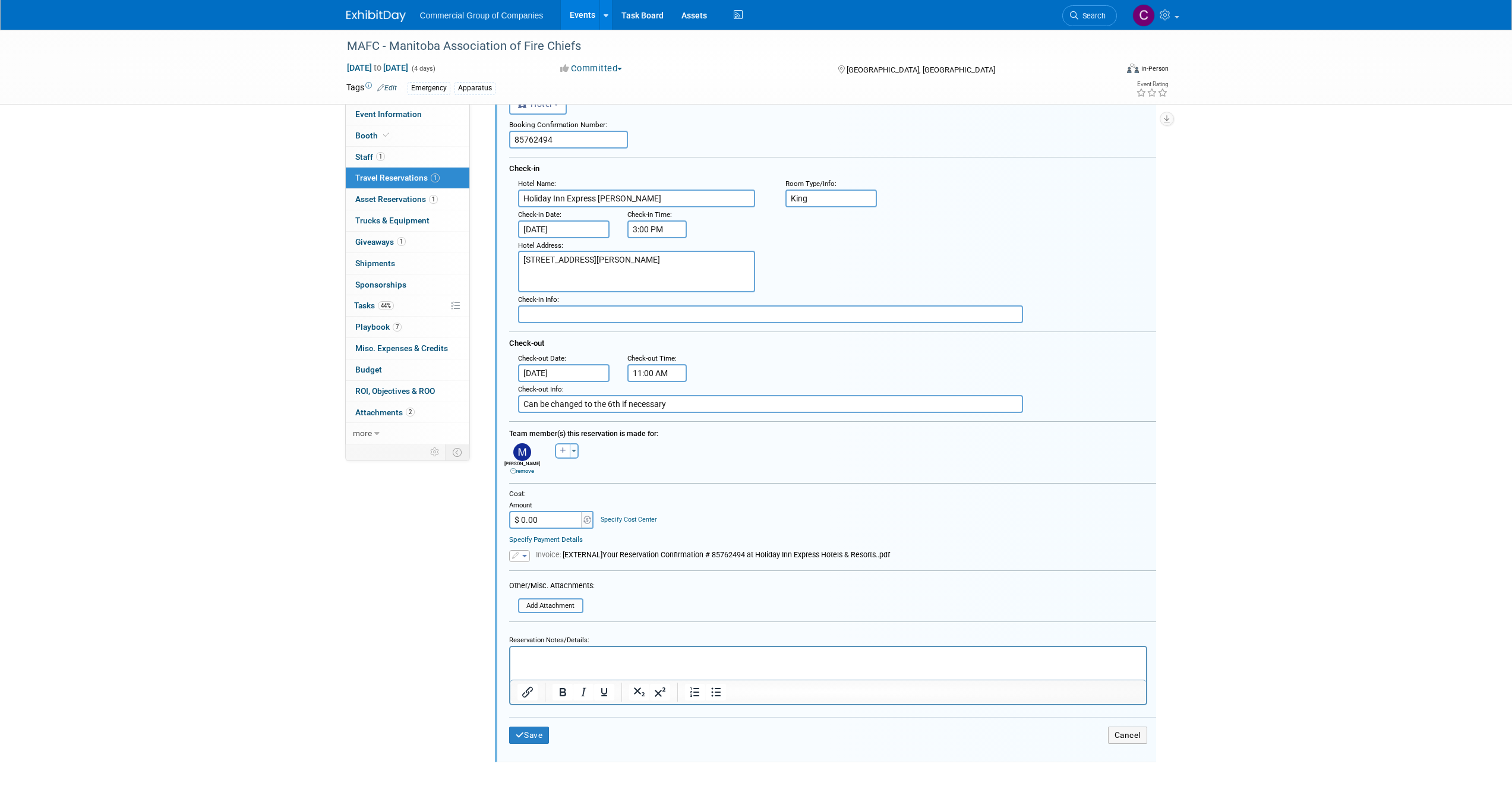
click at [567, 399] on input "Can be changed to the 6th if necessary" at bounding box center [770, 404] width 505 height 18
click at [547, 730] on button "Save" at bounding box center [529, 735] width 41 height 18
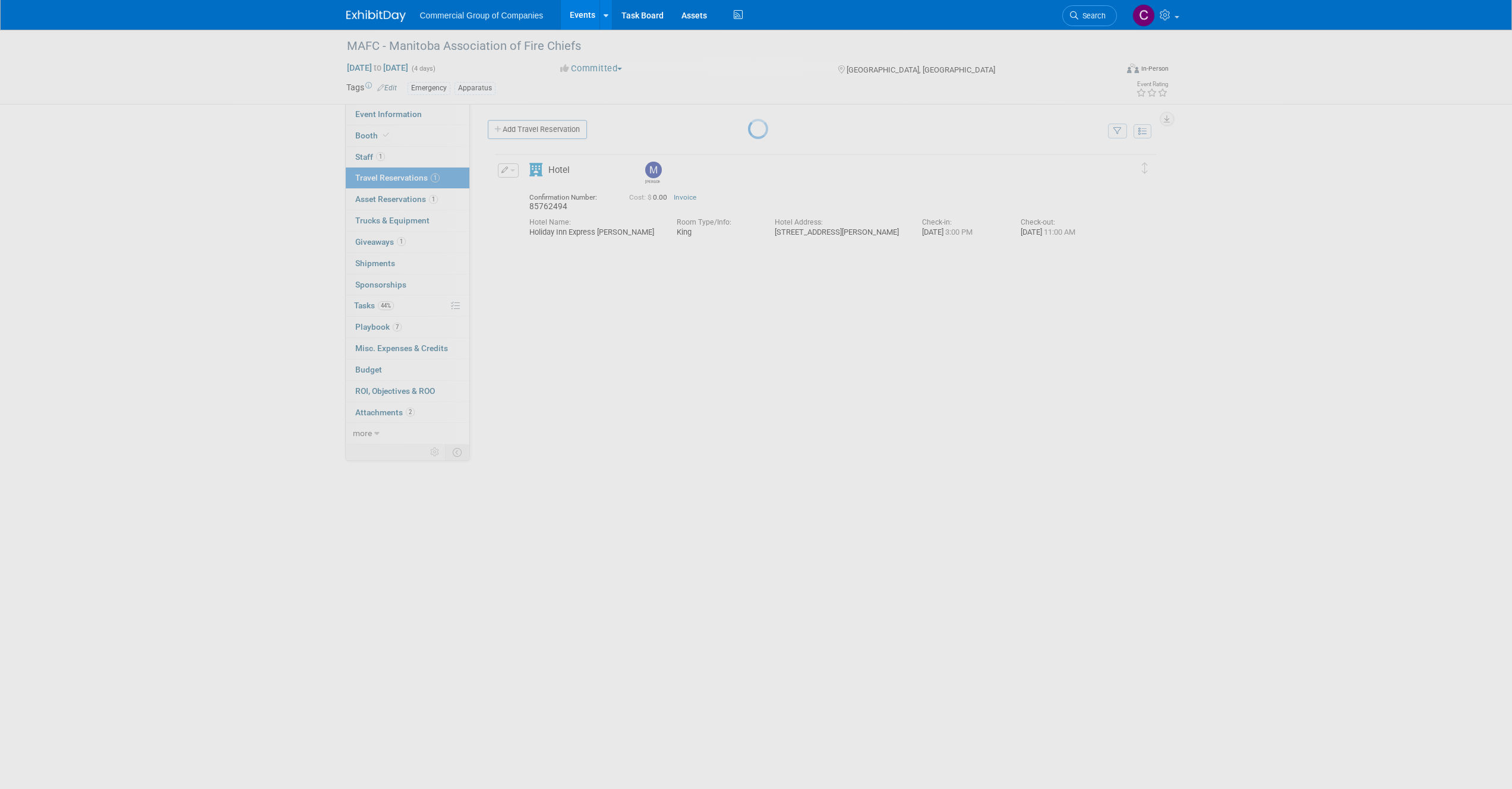
scroll to position [0, 0]
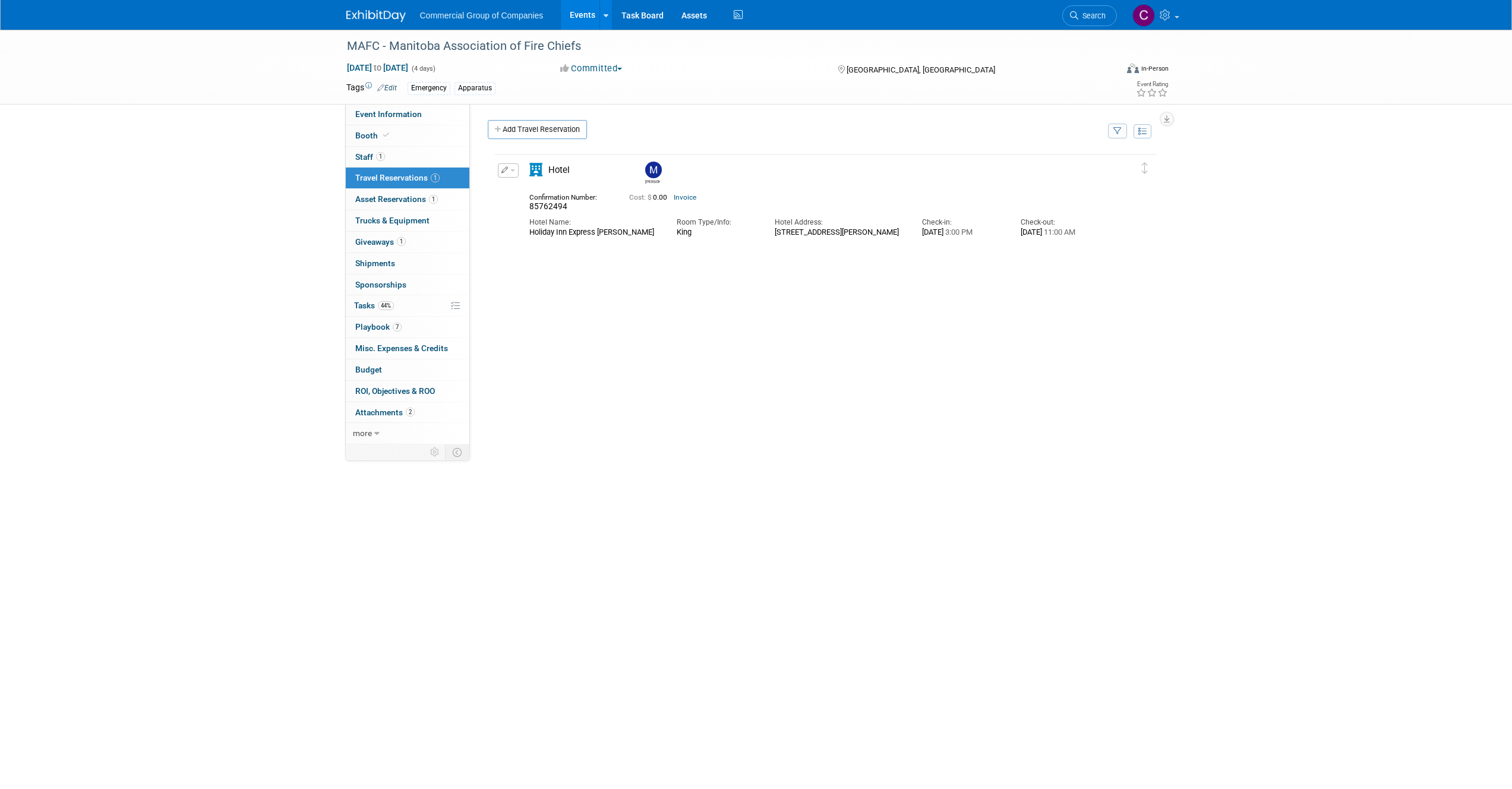
click at [338, 9] on div "Commercial Group of Companies Events Add Event Bulk Upload Events Shareable Eve…" at bounding box center [756, 14] width 838 height 29
click at [355, 12] on img at bounding box center [376, 16] width 59 height 12
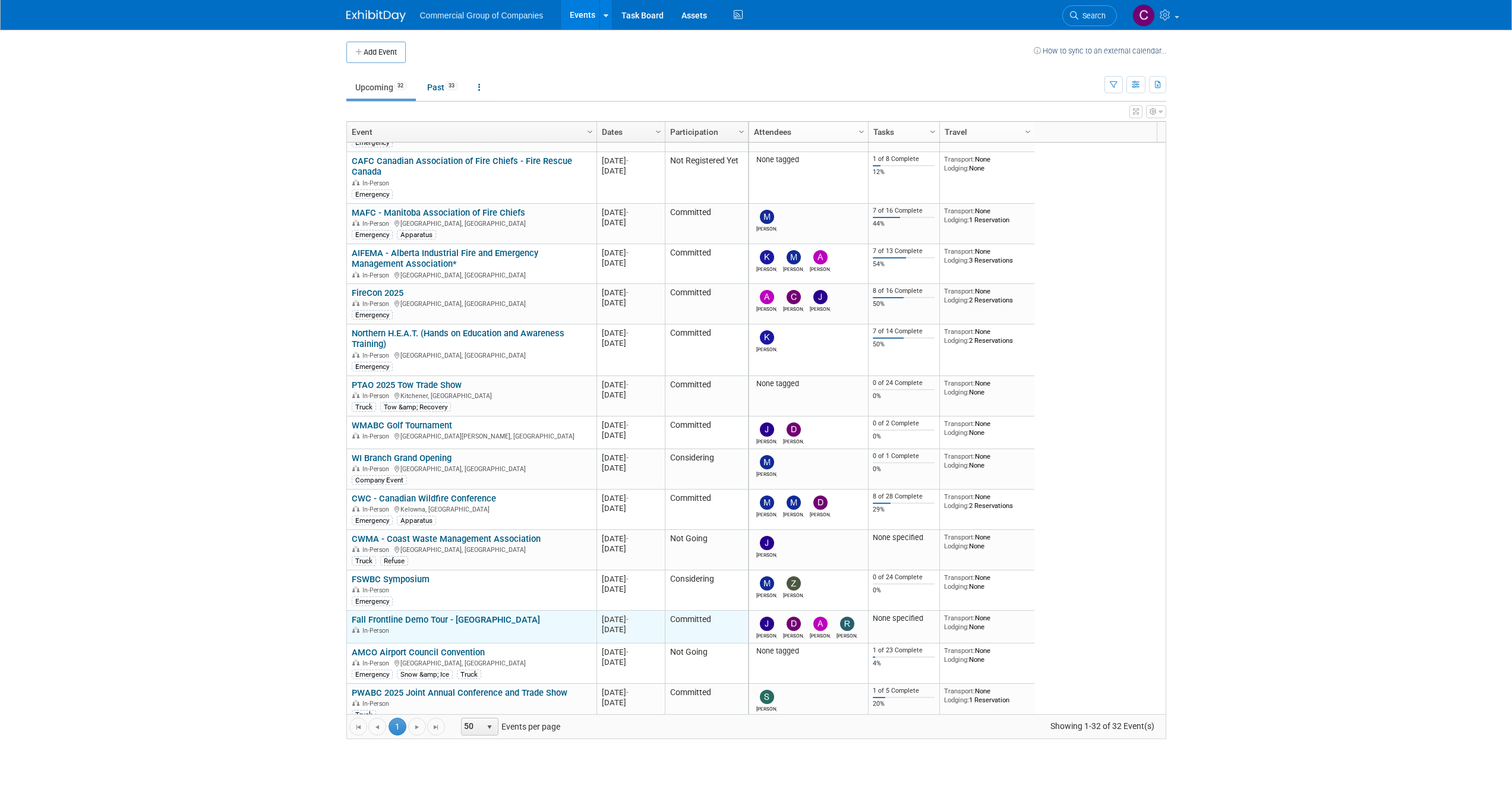
scroll to position [143, 0]
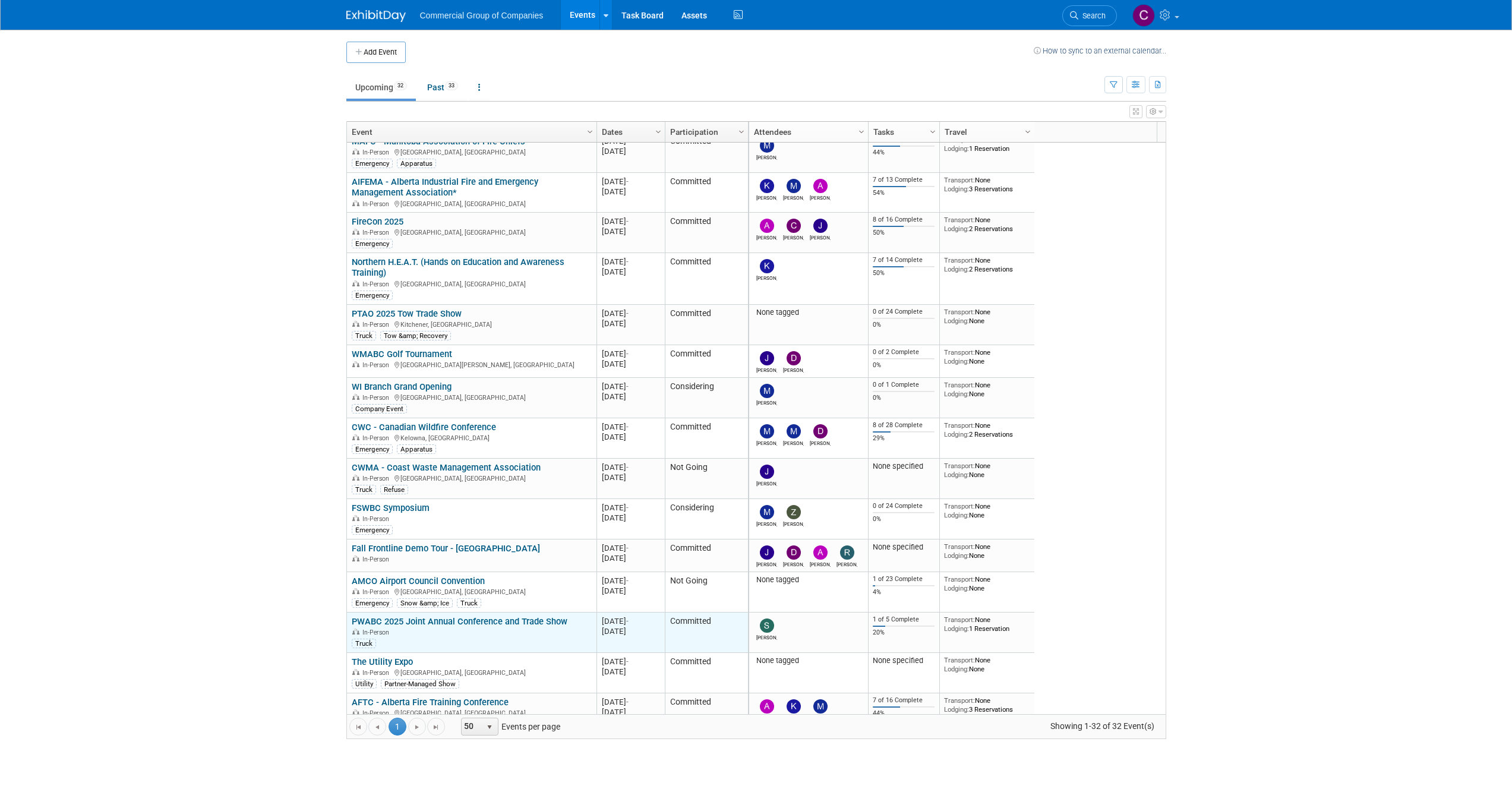
click at [470, 619] on link "PWABC 2025 Joint Annual Conference and Trade Show" at bounding box center [459, 621] width 216 height 11
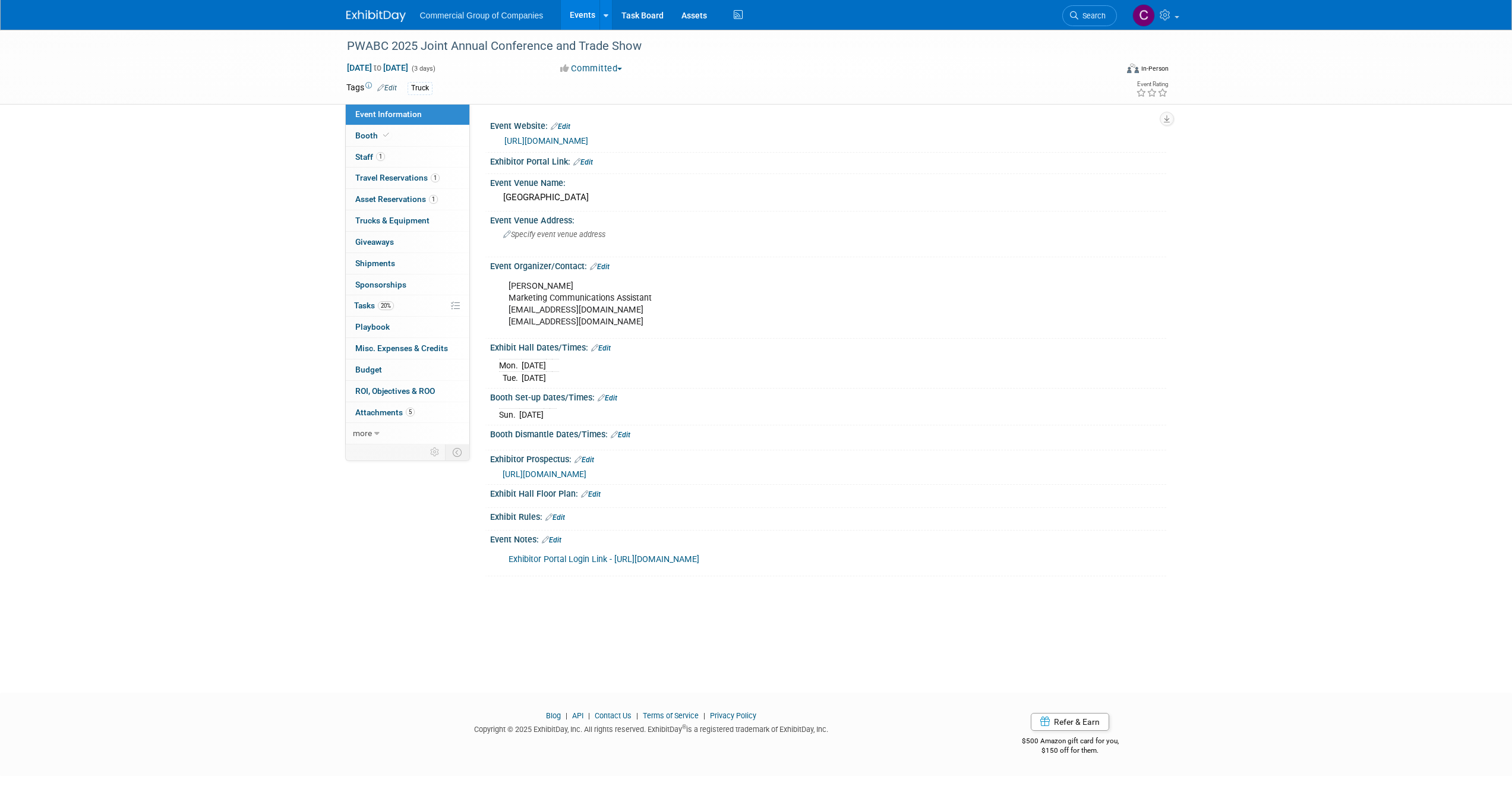
click at [662, 562] on link "Exhibitor Portal Login Link - https://pheedloop.com/mail/c/emreq_RVeGZXPL/" at bounding box center [604, 559] width 191 height 10
click at [370, 22] on div "Commercial Group of Companies Events Add Event Bulk Upload Events Shareable Eve…" at bounding box center [756, 14] width 838 height 29
click at [371, 19] on img at bounding box center [376, 16] width 59 height 12
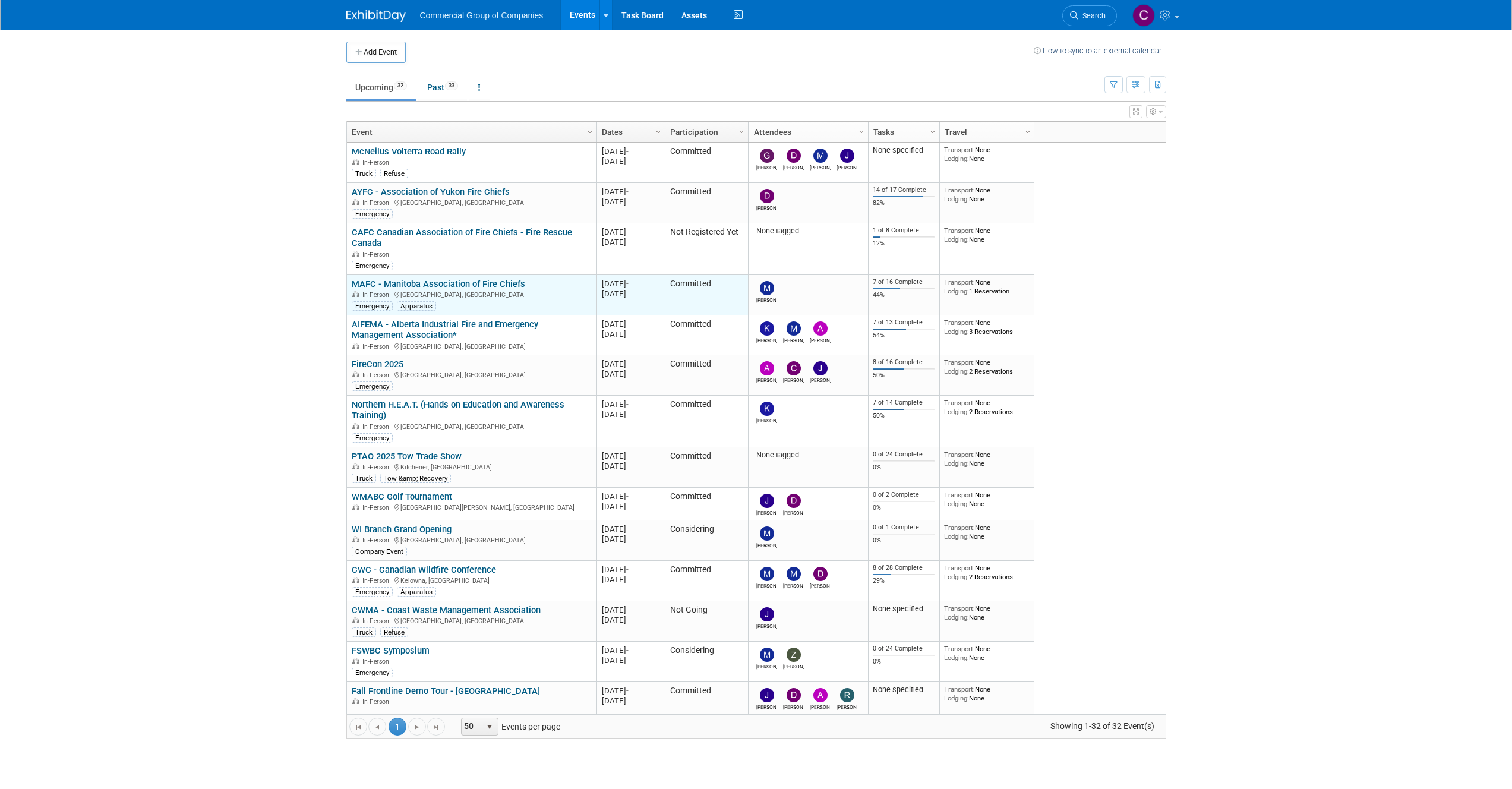
click at [395, 286] on link "MAFC - Manitoba Association of Fire Chiefs" at bounding box center [438, 283] width 173 height 11
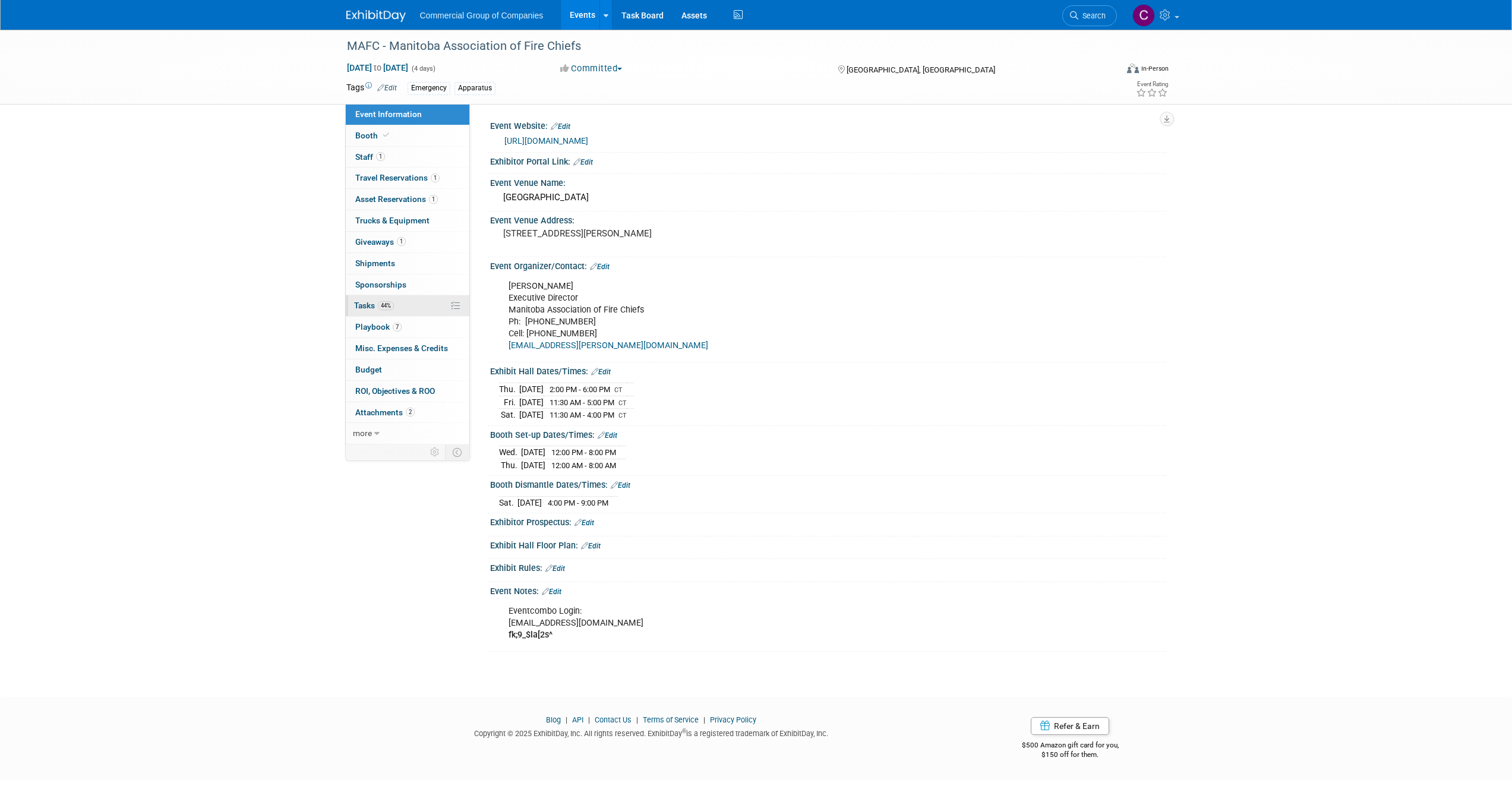
click at [390, 315] on link "44% Tasks 44%" at bounding box center [408, 305] width 124 height 21
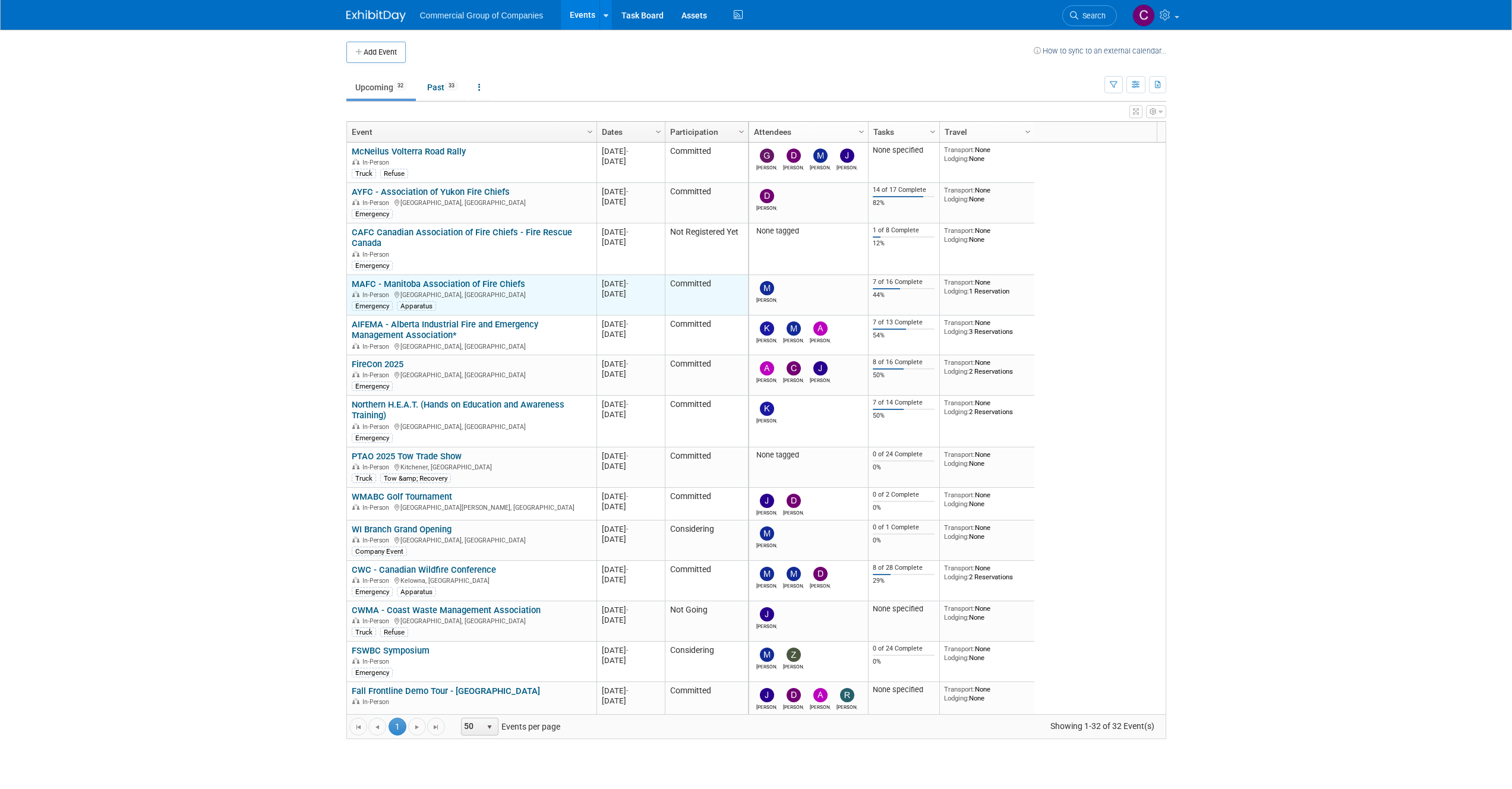
click at [445, 287] on link "MAFC - Manitoba Association of Fire Chiefs" at bounding box center [438, 283] width 173 height 11
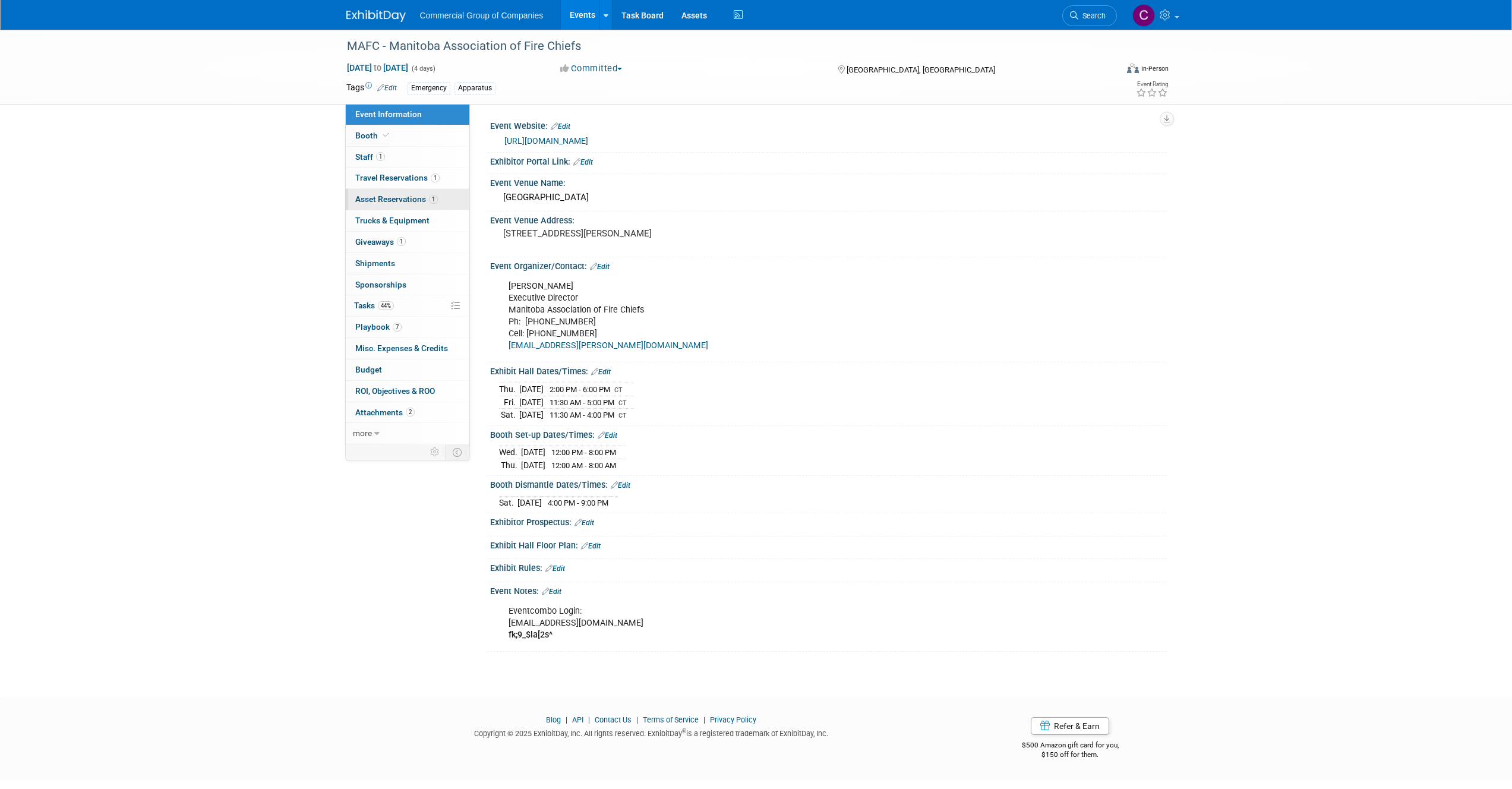
click at [442, 205] on link "1 Asset Reservations 1" at bounding box center [408, 199] width 124 height 21
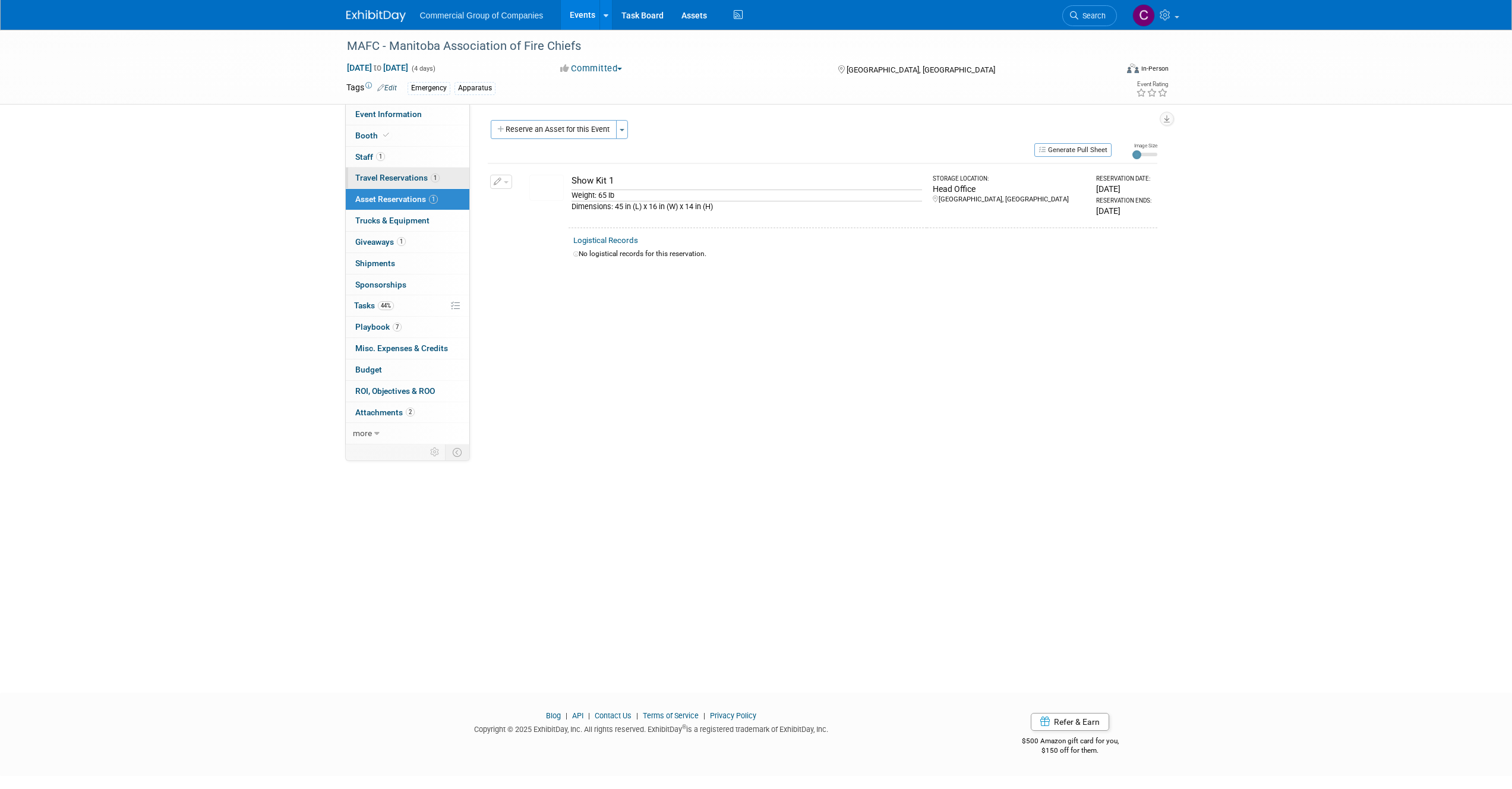
click at [442, 184] on link "1 Travel Reservations 1" at bounding box center [408, 178] width 124 height 21
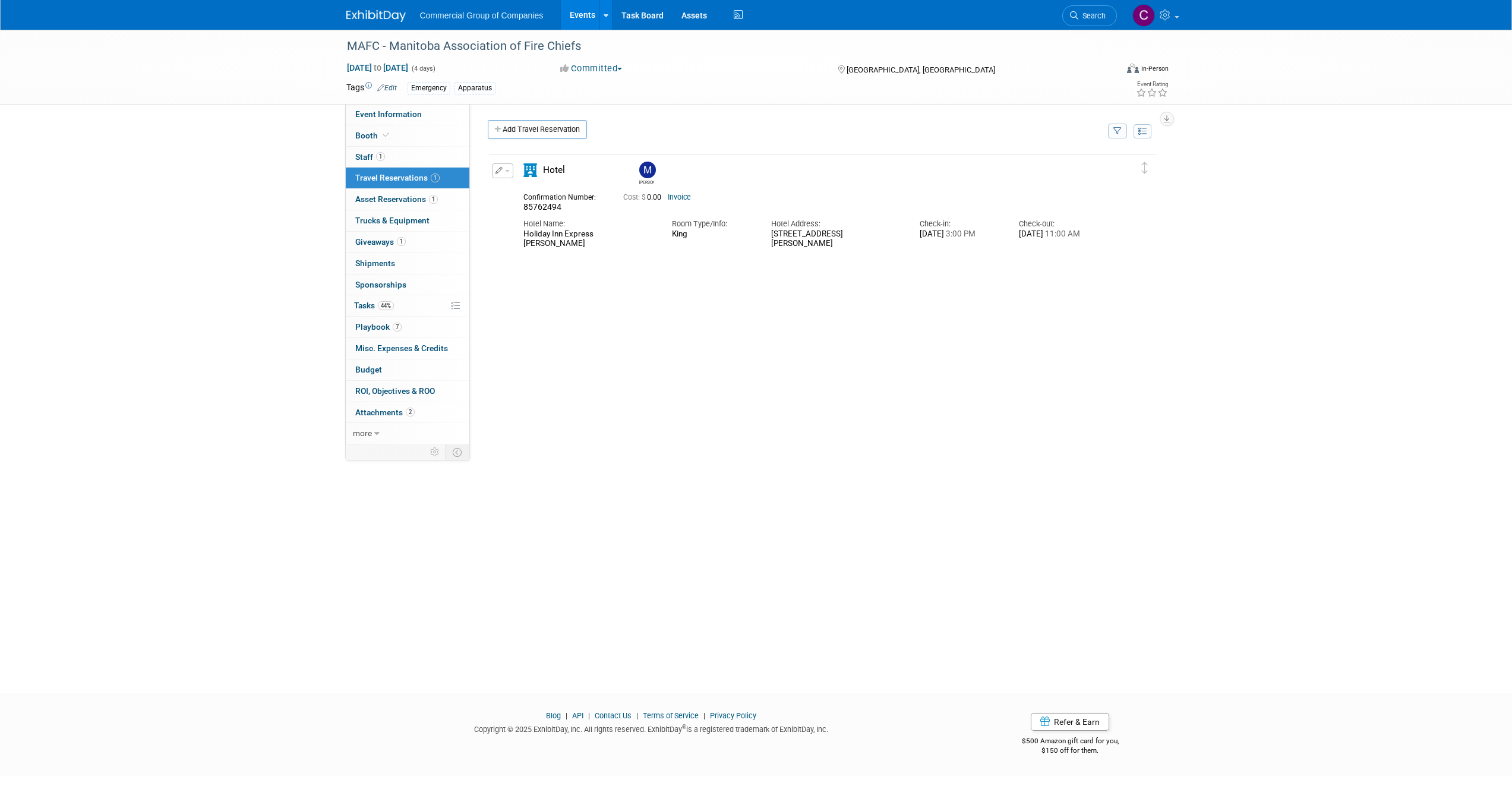
click at [438, 169] on link "1 Travel Reservations 1" at bounding box center [408, 178] width 124 height 21
click at [438, 161] on link "1 Staff 1" at bounding box center [408, 157] width 124 height 21
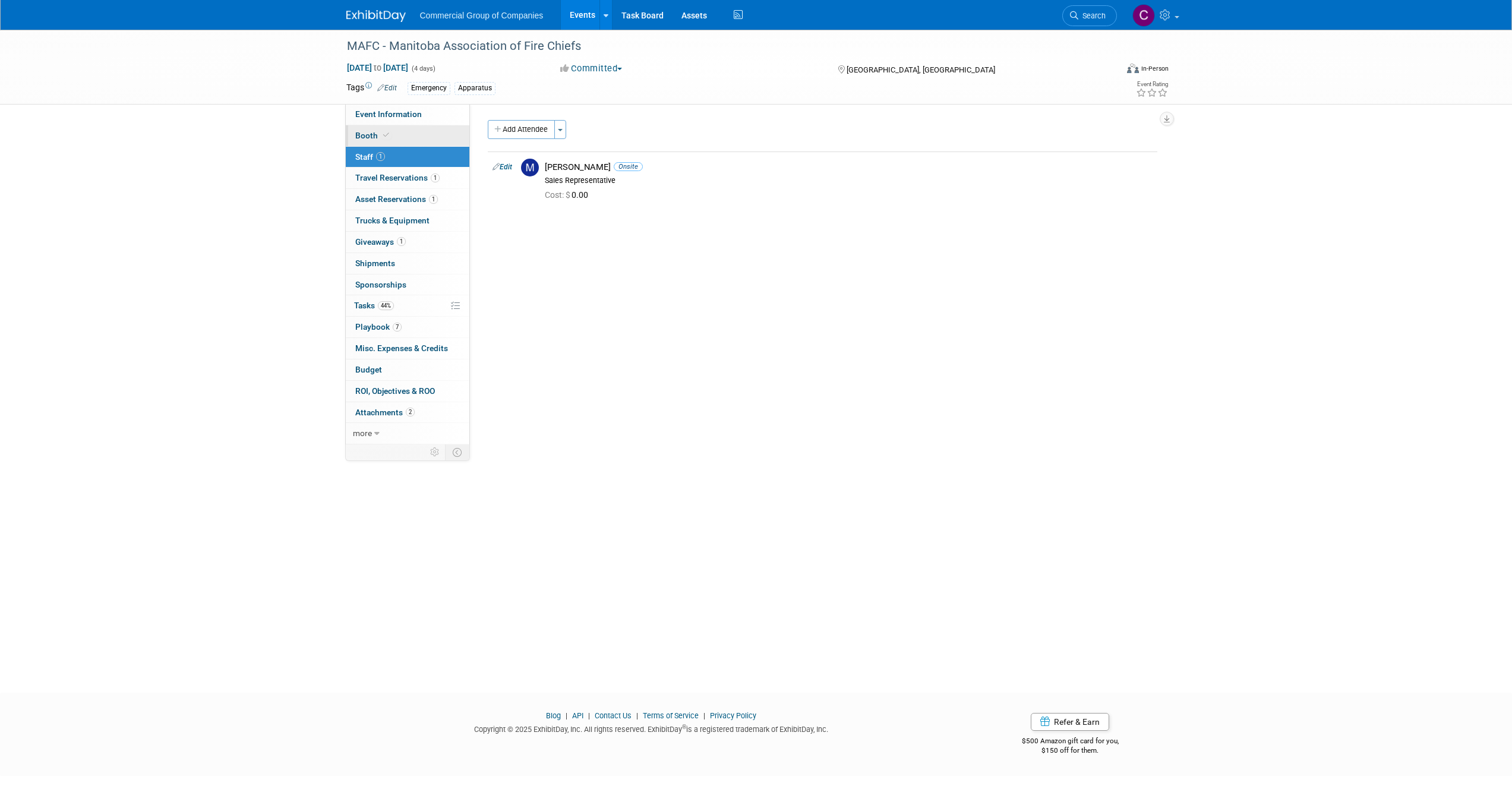
click at [429, 131] on link "Booth" at bounding box center [408, 135] width 124 height 21
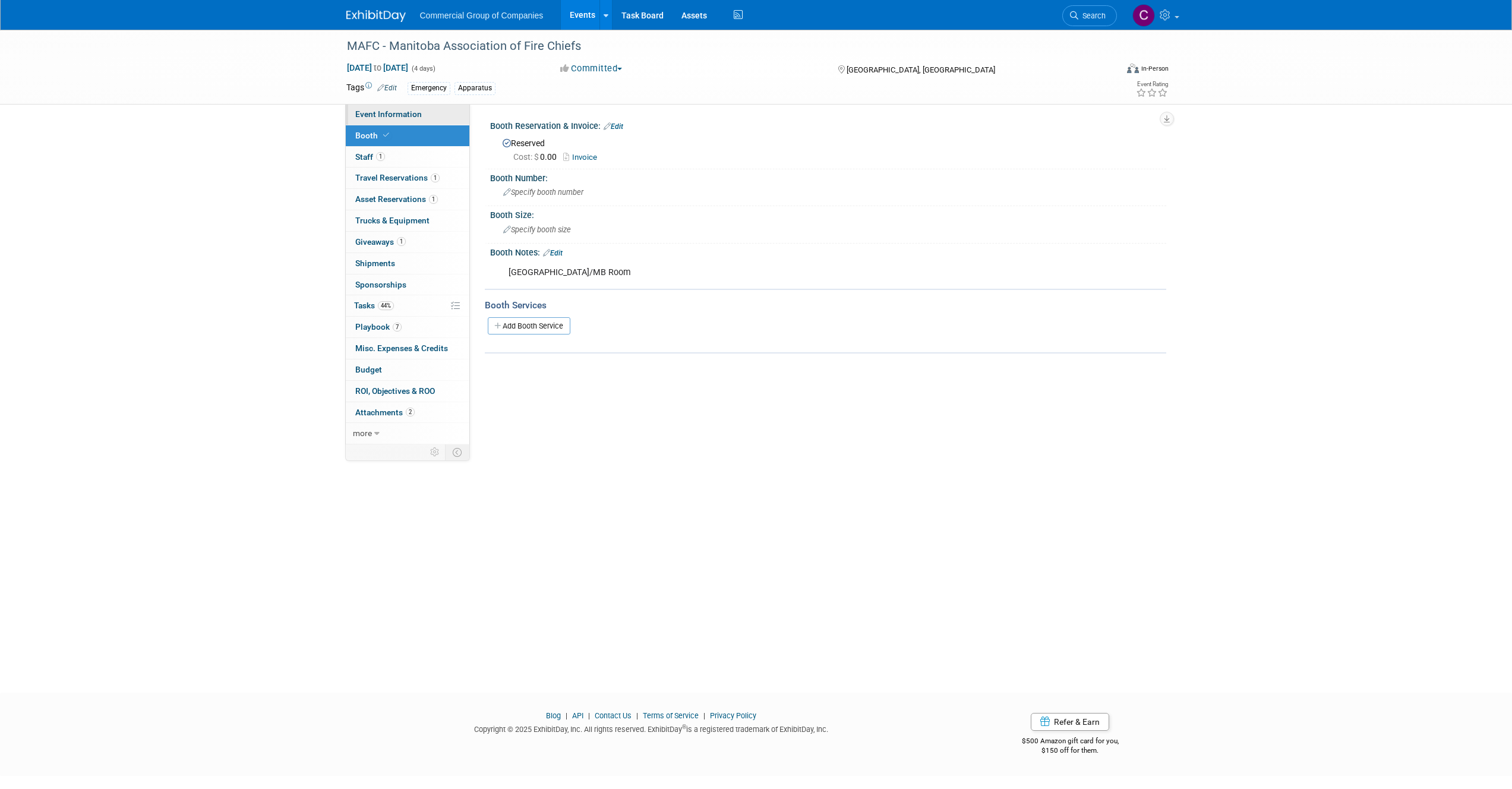
click at [432, 118] on link "Event Information" at bounding box center [408, 114] width 124 height 21
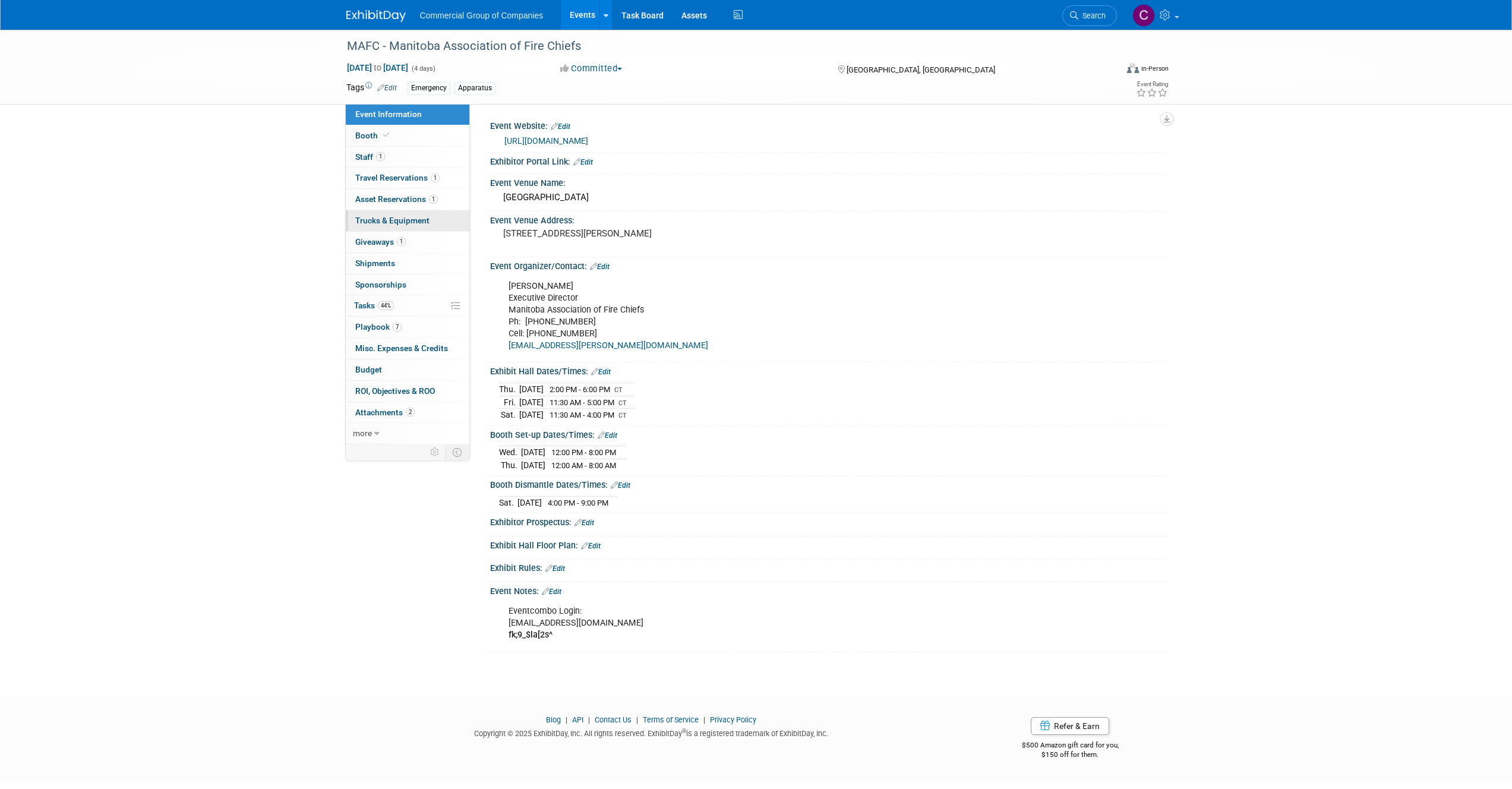
click at [407, 228] on link "Trucks & Equipment" at bounding box center [408, 220] width 124 height 21
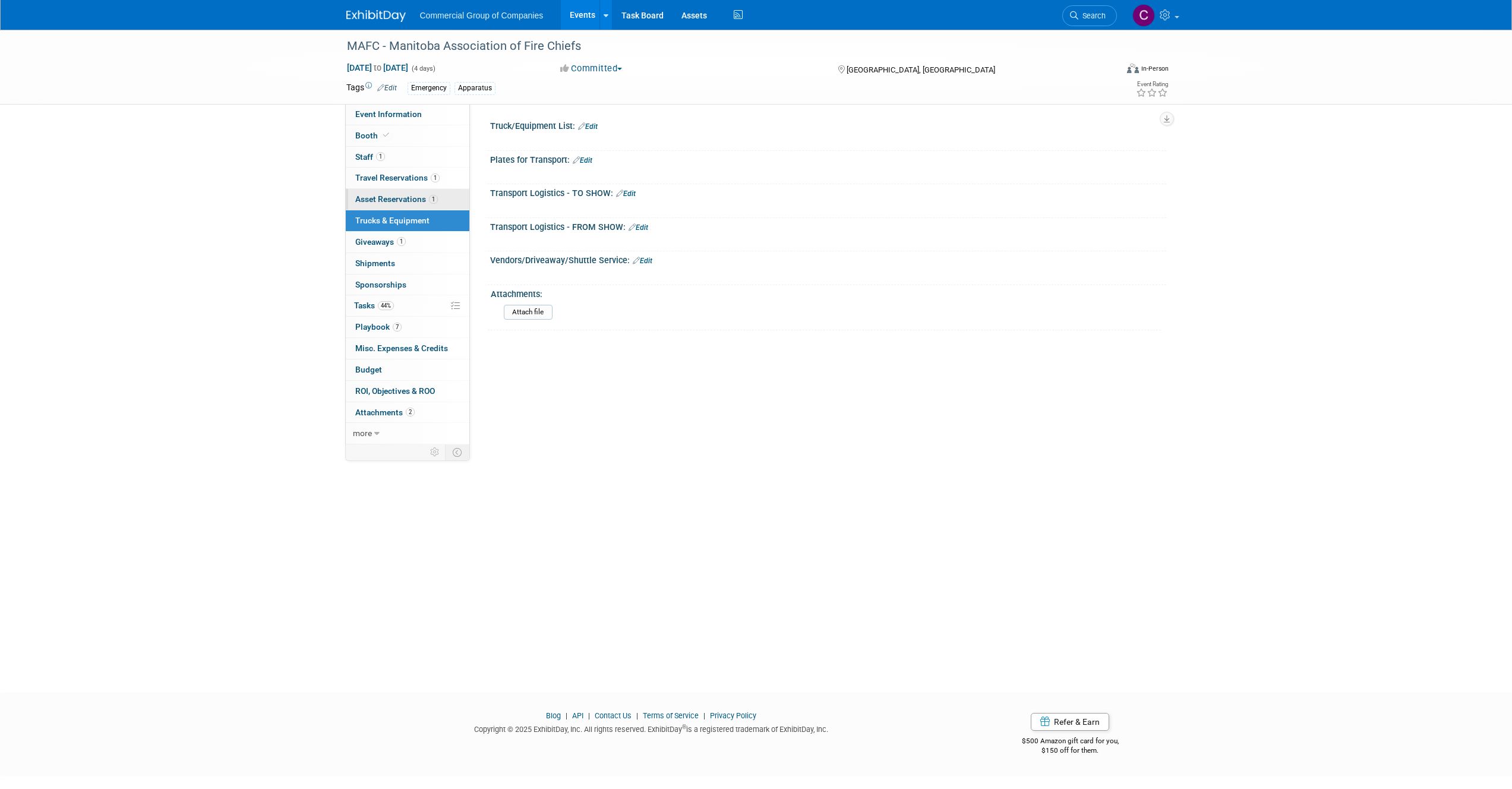
click at [420, 205] on link "1 Asset Reservations 1" at bounding box center [408, 199] width 124 height 21
